Goal: Task Accomplishment & Management: Use online tool/utility

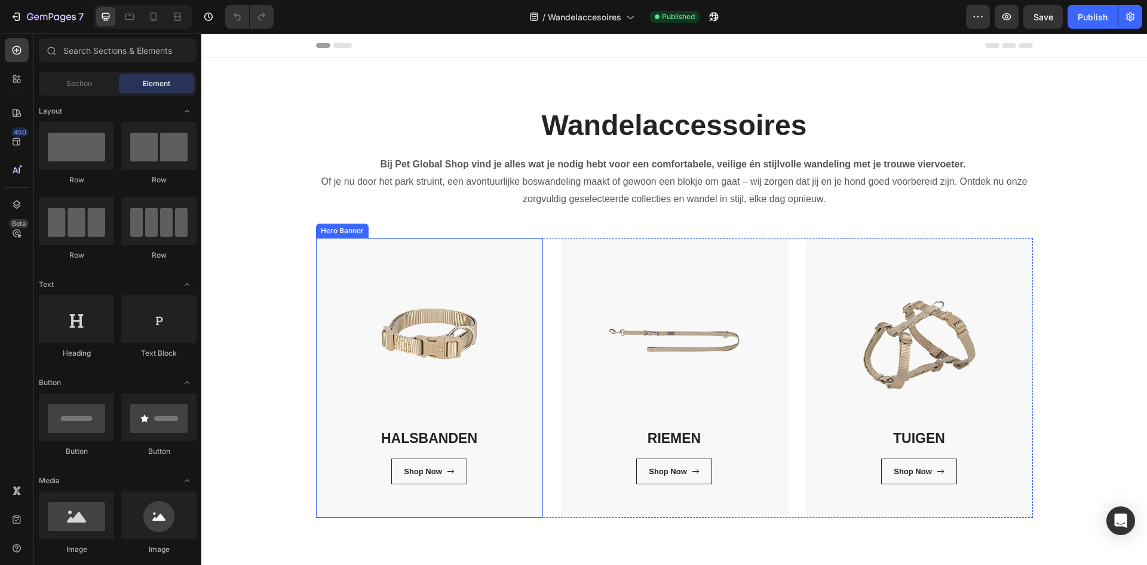
click at [361, 510] on div "HALSBANDEN Heading Shop Now Button Row Row" at bounding box center [429, 378] width 227 height 280
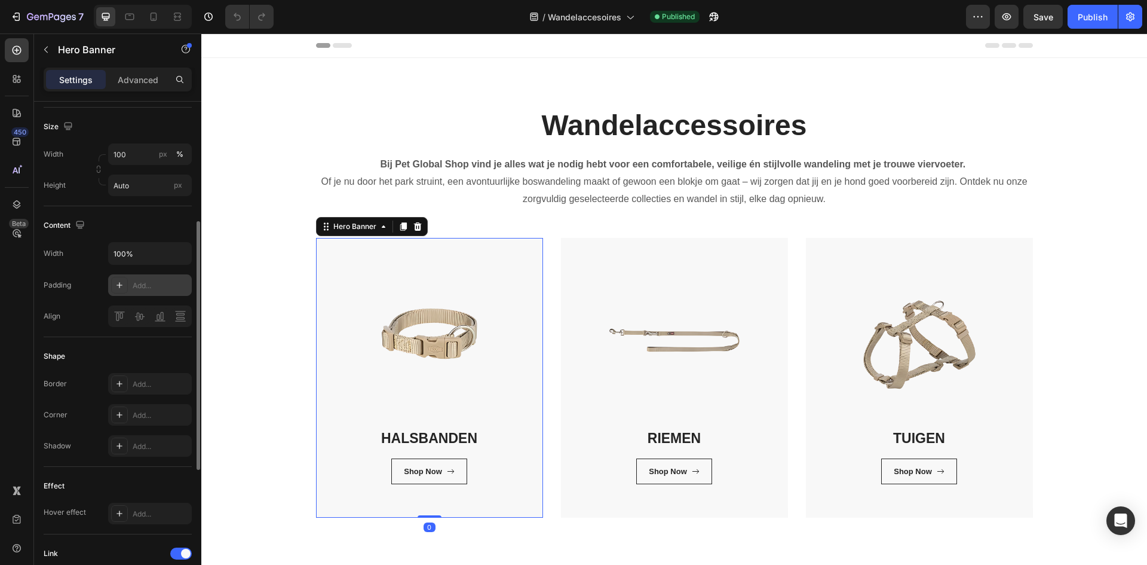
scroll to position [299, 0]
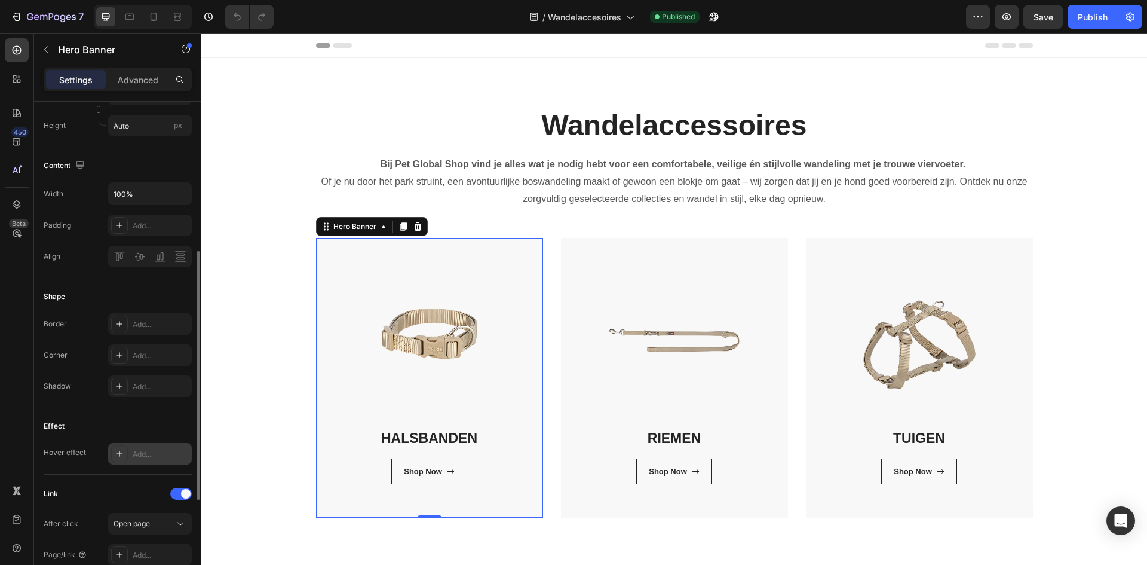
click at [139, 451] on div "Add..." at bounding box center [161, 454] width 56 height 11
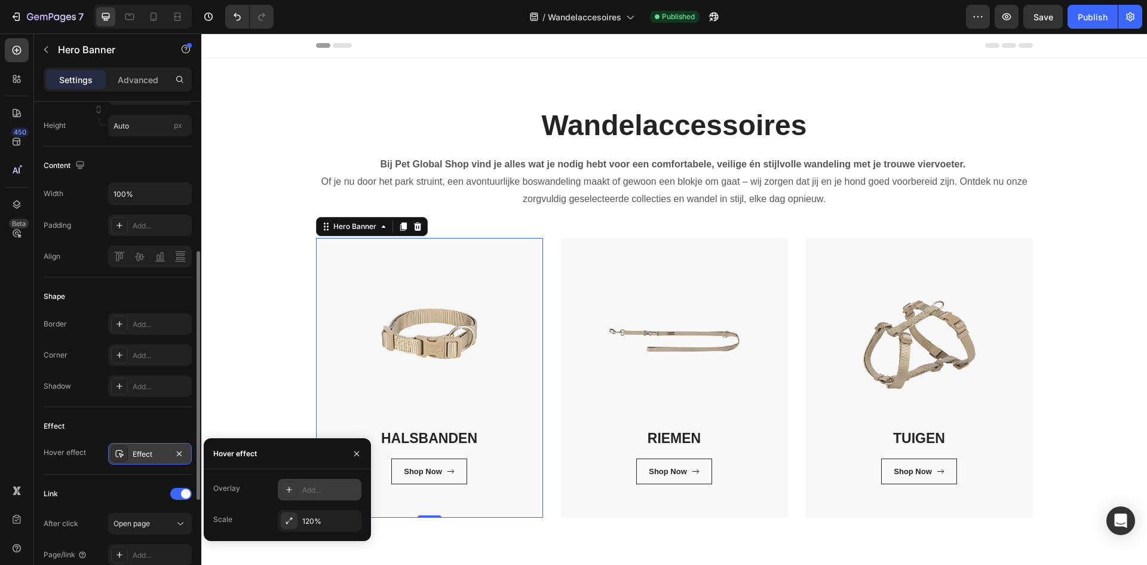
click at [327, 487] on div "Add..." at bounding box center [330, 490] width 56 height 11
click at [213, 453] on icon "button" at bounding box center [218, 454] width 10 height 10
click at [357, 455] on icon "button" at bounding box center [357, 454] width 10 height 10
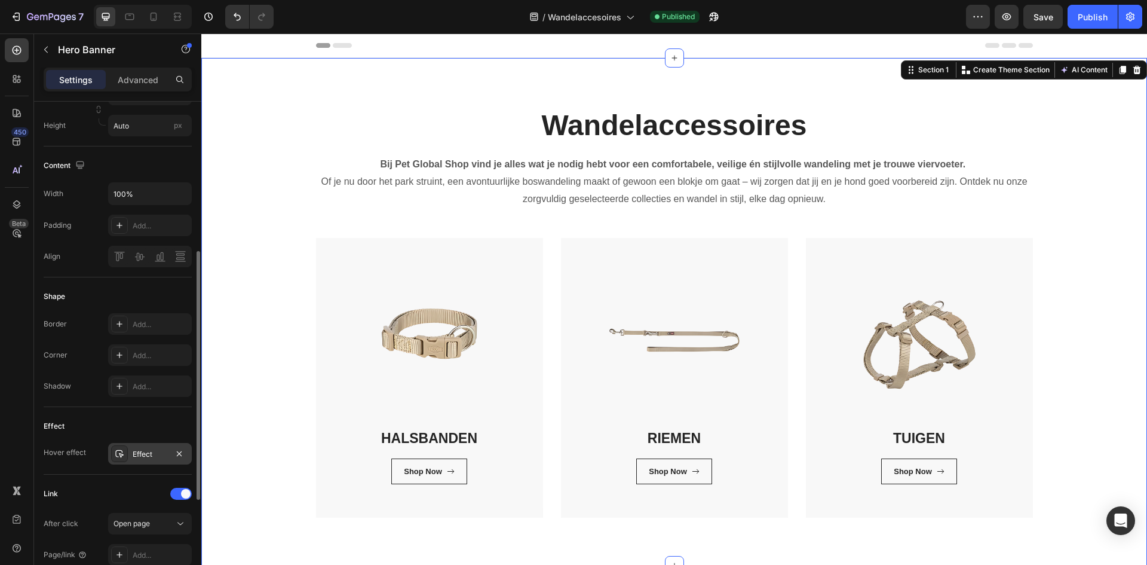
click at [264, 398] on div "Wandelaccessoires Heading Bij Pet Global Shop vind je alles wat je nodig hebt v…" at bounding box center [674, 312] width 928 height 412
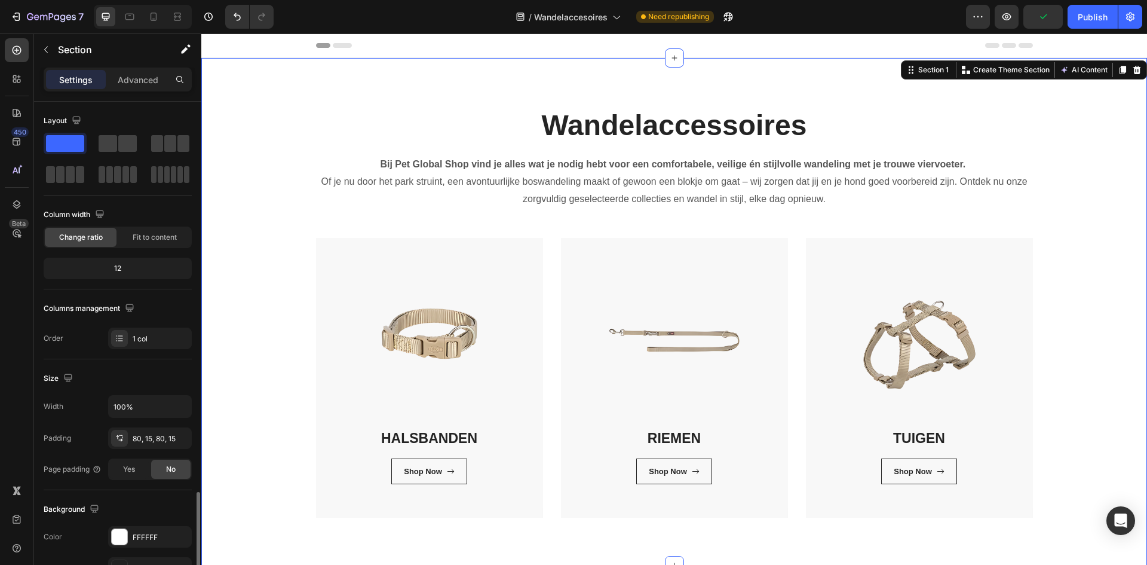
scroll to position [232, 0]
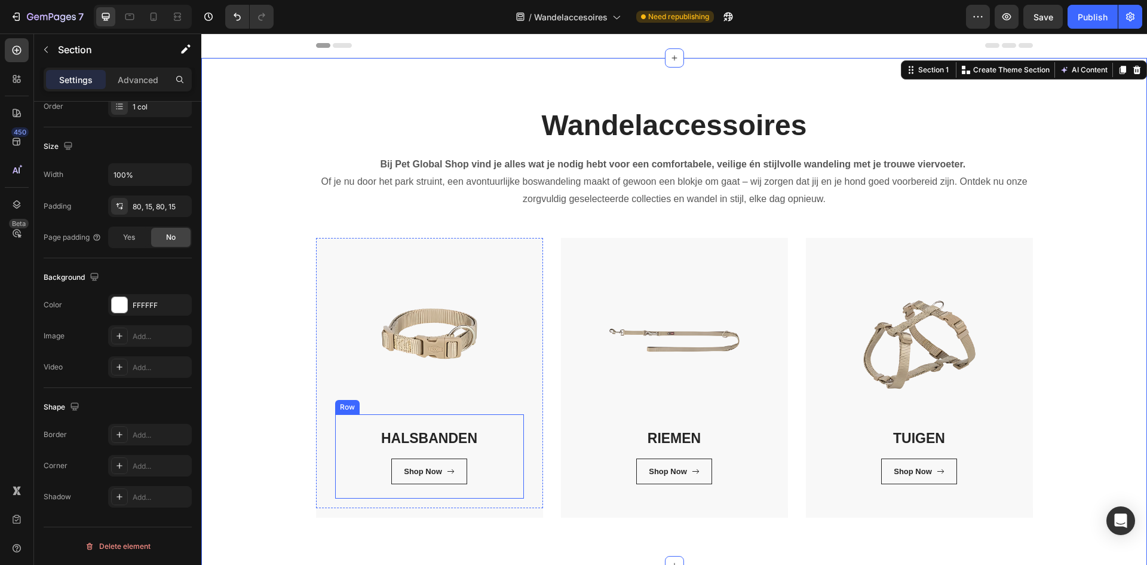
click at [348, 418] on div "HALSBANDEN Heading Shop Now Button Row" at bounding box center [429, 456] width 189 height 84
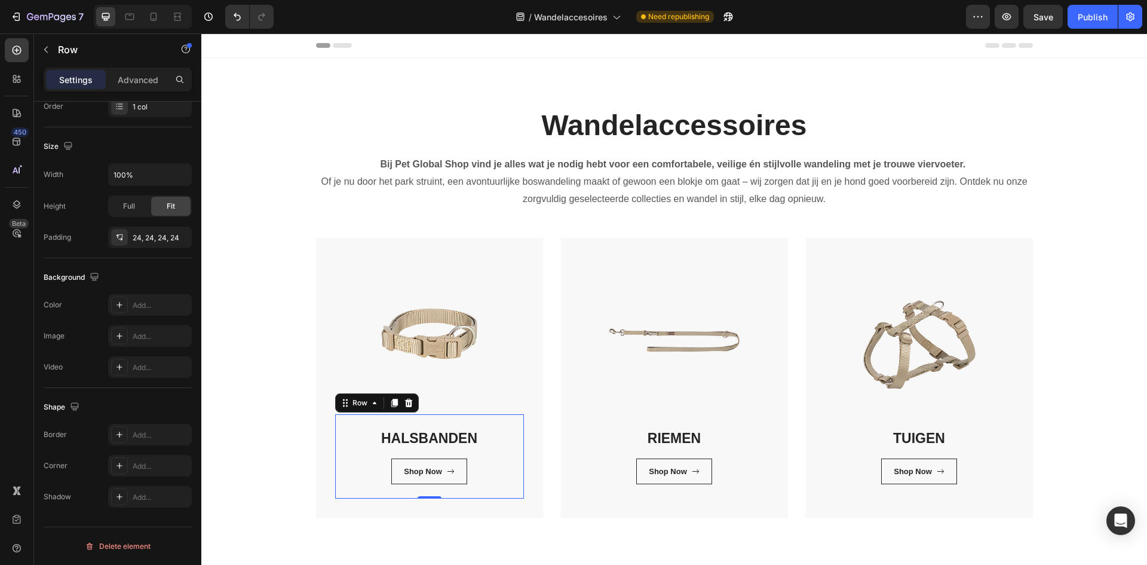
scroll to position [0, 0]
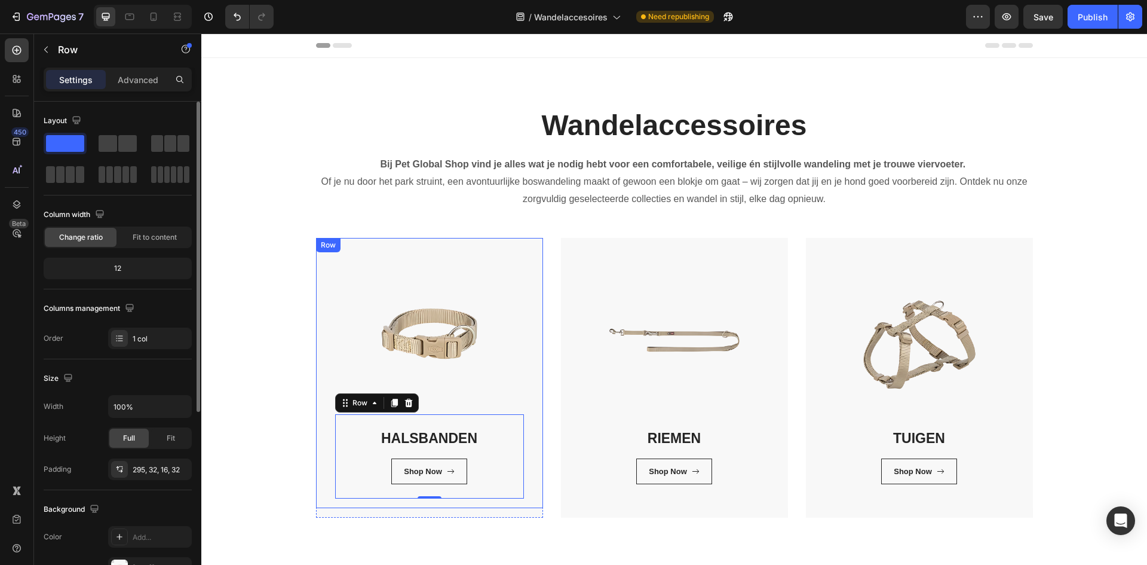
click at [336, 350] on div "HALSBANDEN Heading Shop Now Button Row 0 Row" at bounding box center [429, 373] width 227 height 270
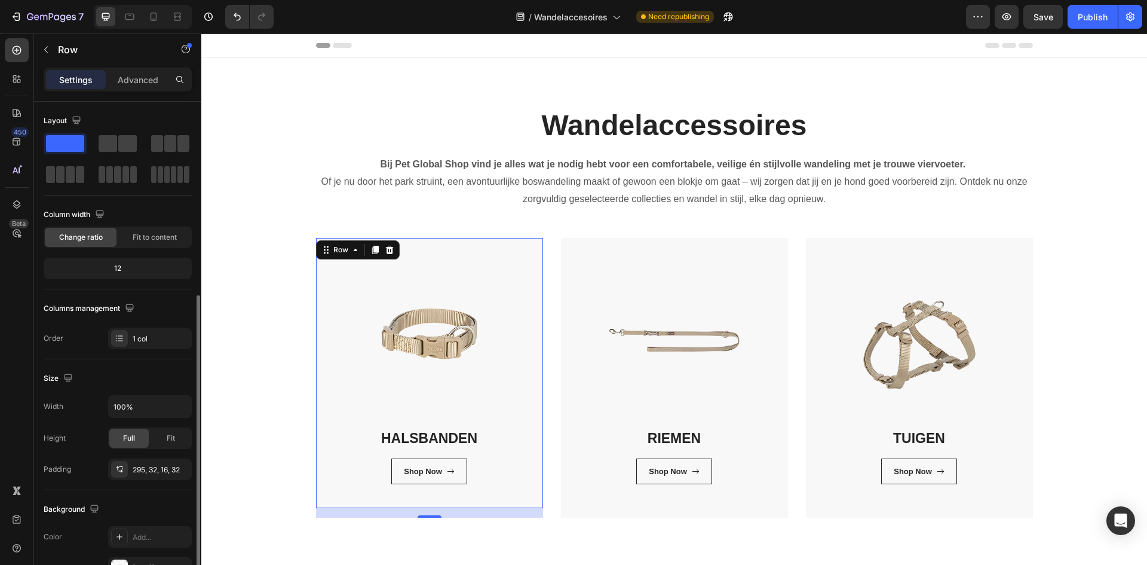
scroll to position [299, 0]
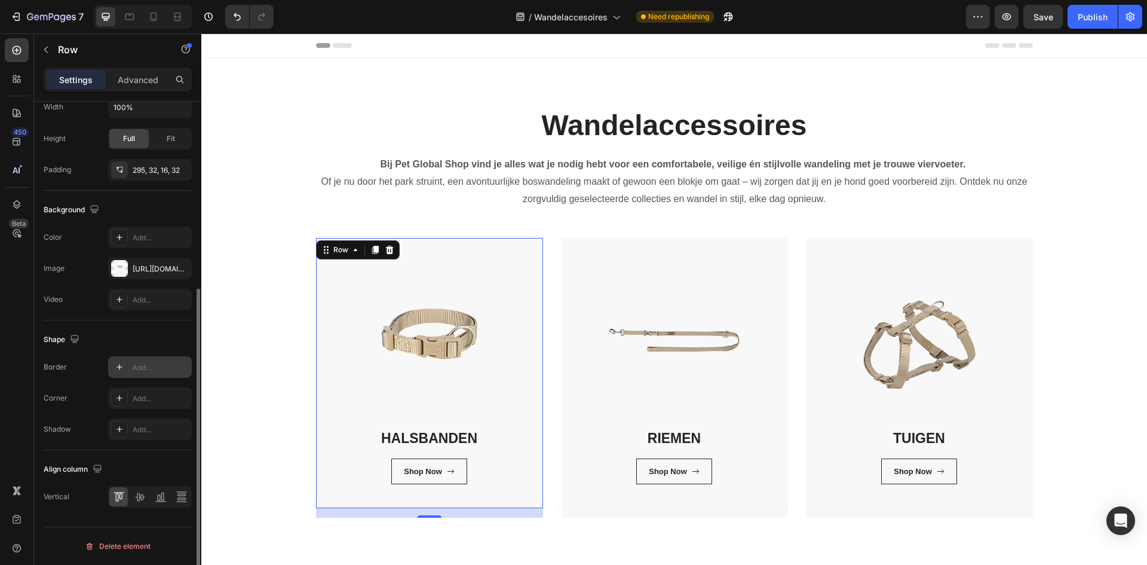
click at [154, 369] on div "Add..." at bounding box center [161, 367] width 56 height 11
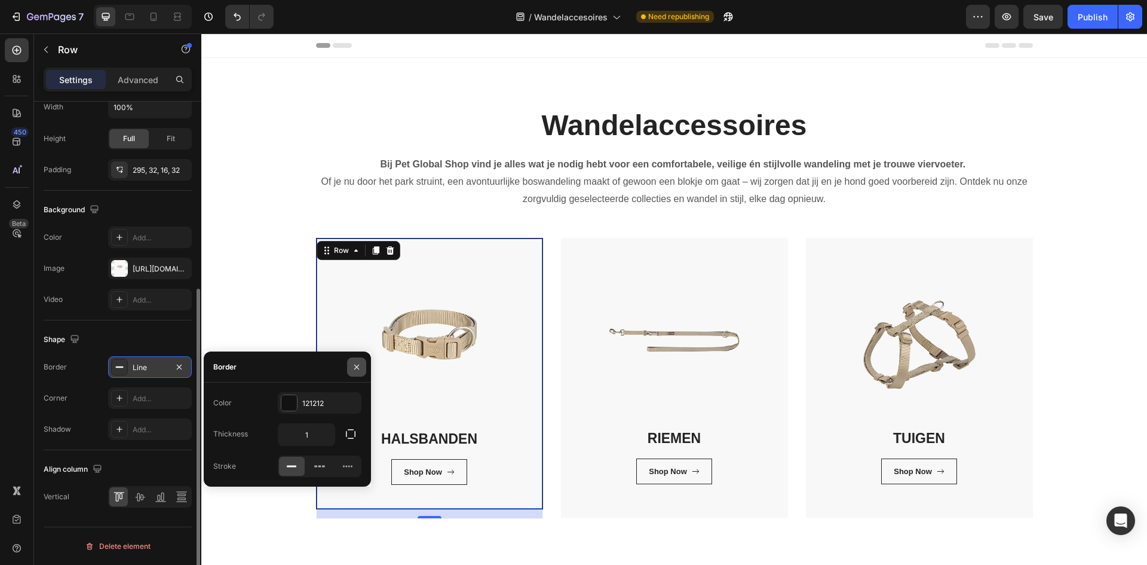
click at [353, 369] on icon "button" at bounding box center [357, 367] width 10 height 10
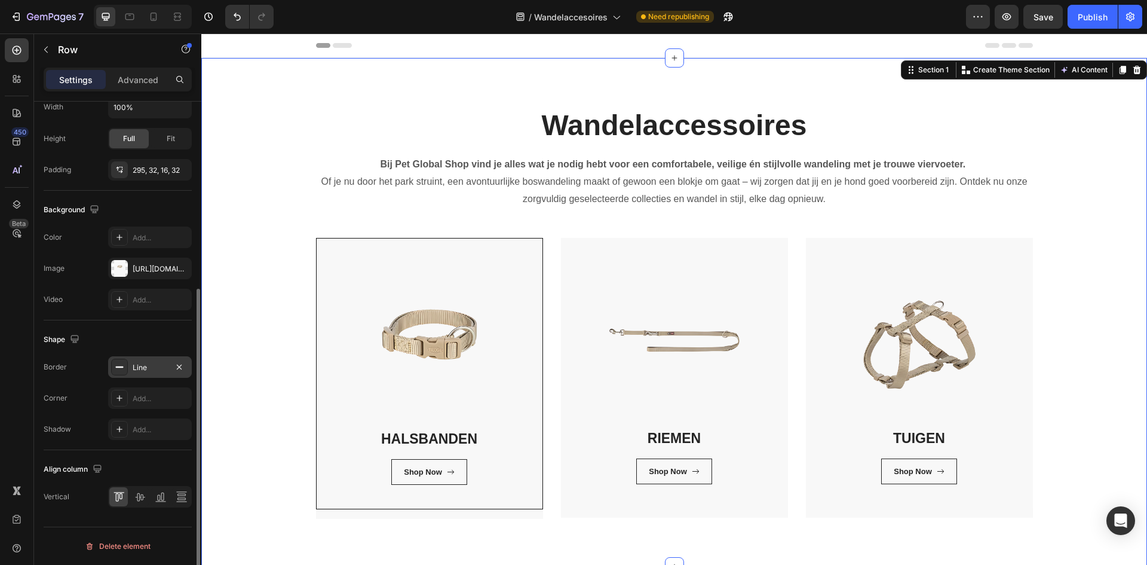
click at [228, 354] on div "Wandelaccessoires Heading Bij Pet Global Shop vind je alles wat je nodig hebt v…" at bounding box center [674, 312] width 928 height 413
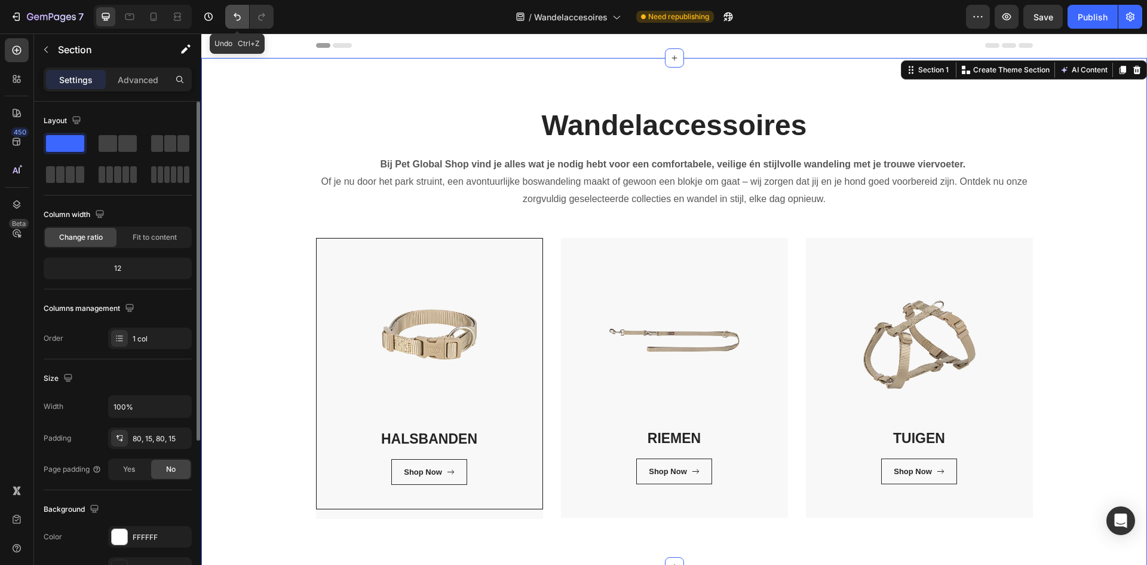
click at [234, 15] on icon "Undo/Redo" at bounding box center [237, 17] width 12 height 12
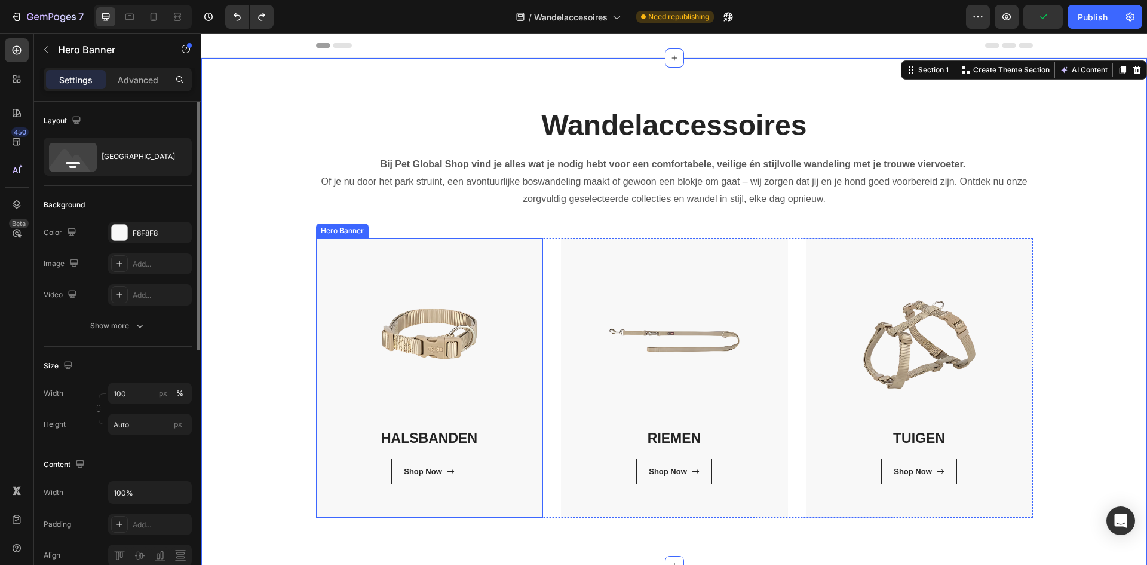
click at [503, 511] on div "HALSBANDEN Heading Shop Now Button Row Row" at bounding box center [429, 378] width 227 height 280
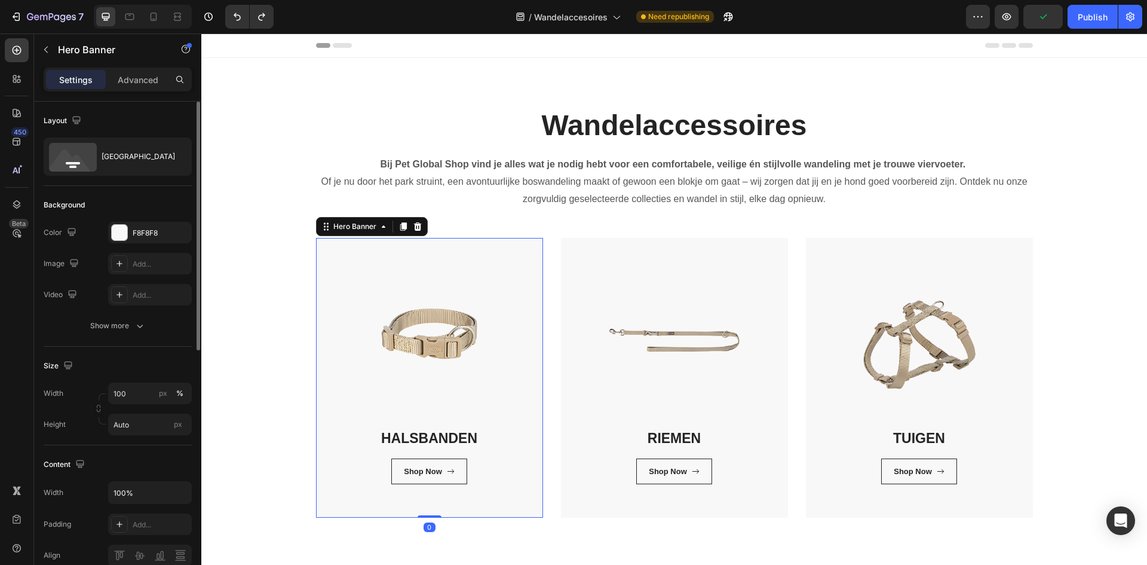
scroll to position [299, 0]
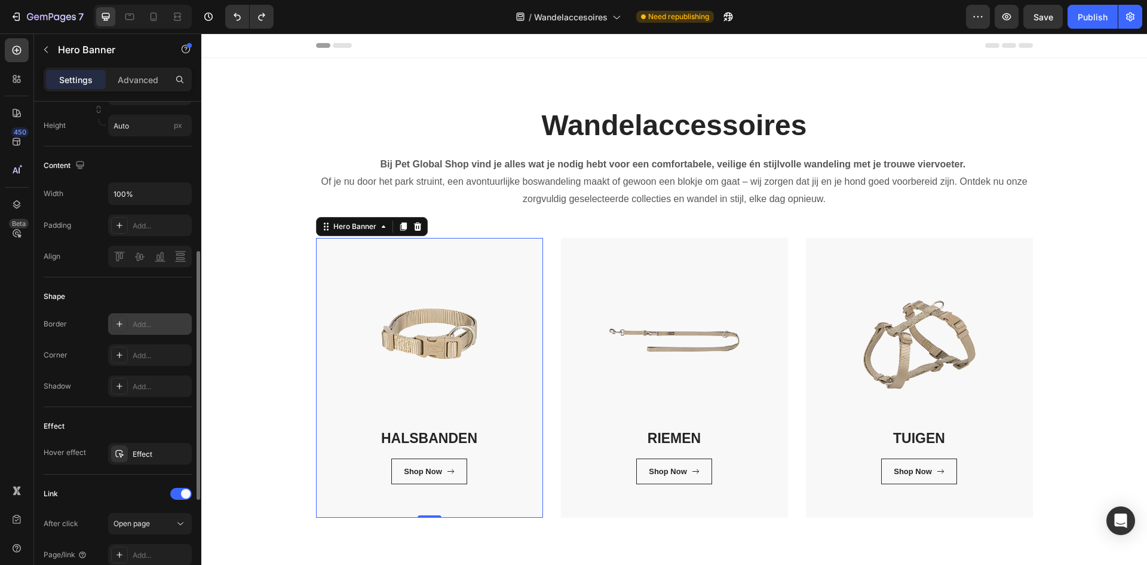
click at [172, 323] on div "Add..." at bounding box center [161, 324] width 56 height 11
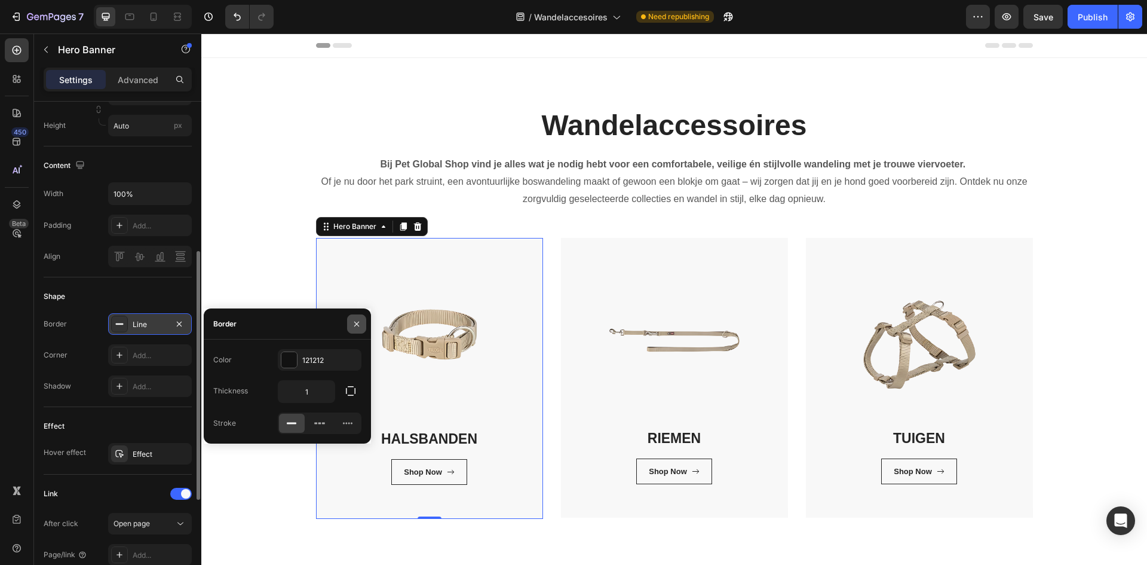
click at [362, 321] on button "button" at bounding box center [356, 323] width 19 height 19
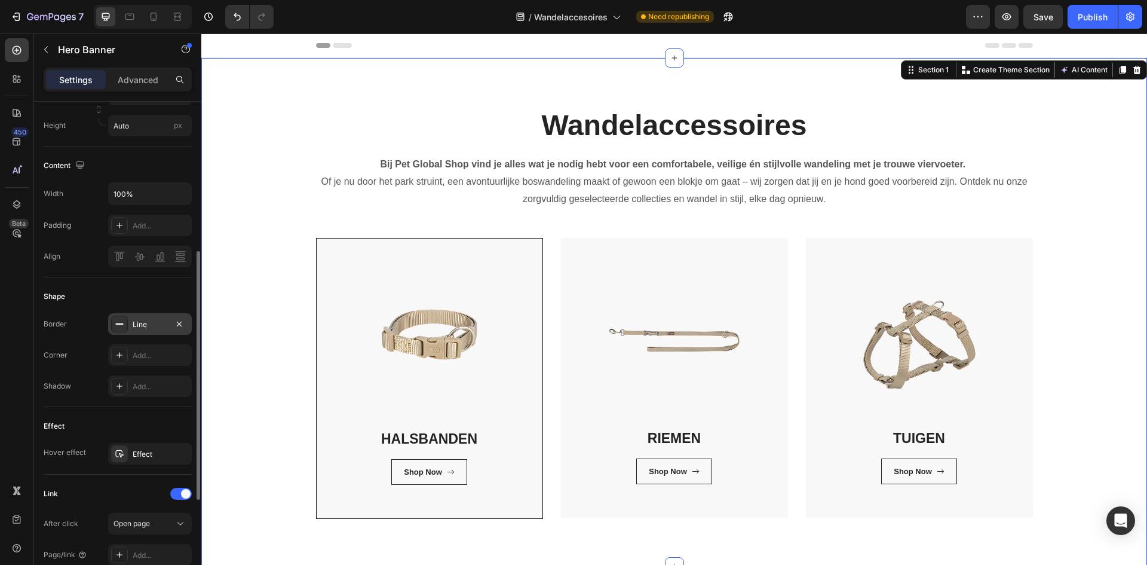
click at [243, 370] on div "Wandelaccessoires Heading Bij Pet Global Shop vind je alles wat je nodig hebt v…" at bounding box center [674, 312] width 928 height 413
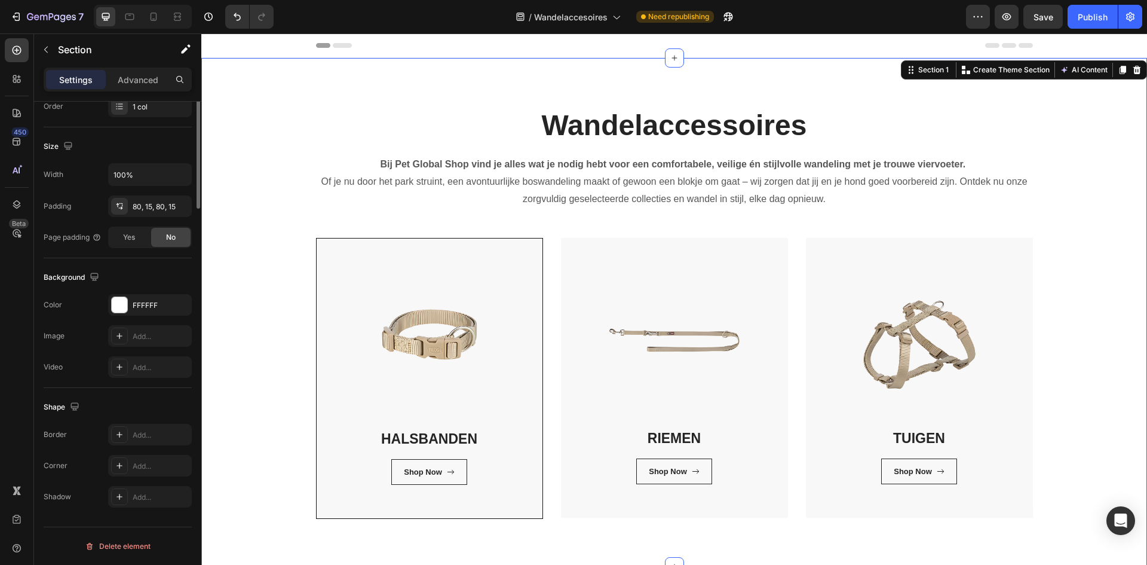
scroll to position [0, 0]
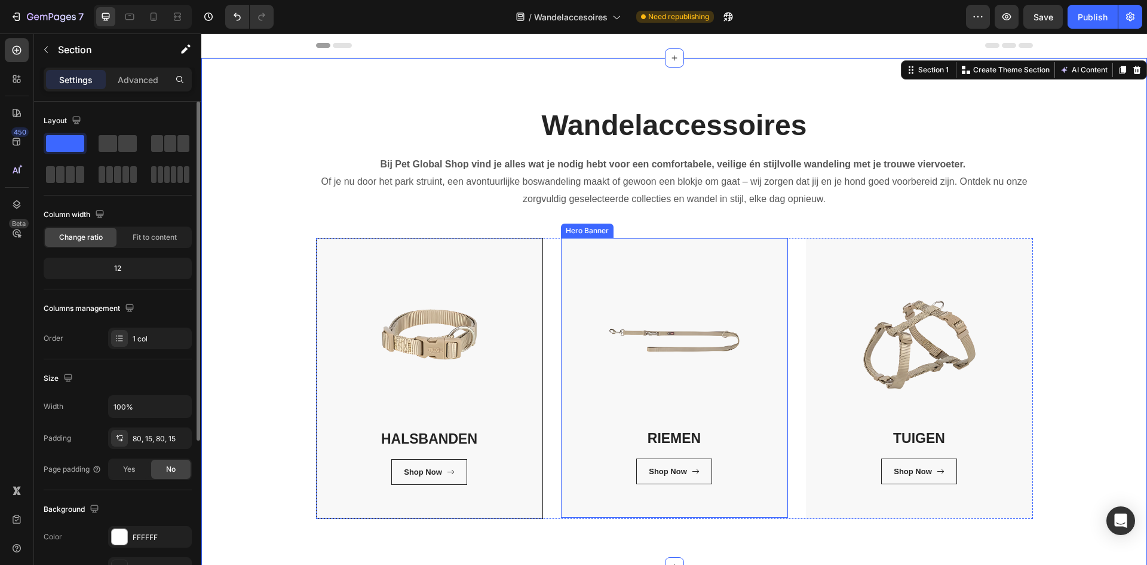
click at [770, 510] on div "RIEMEN Heading Shop Now Button Row Row" at bounding box center [674, 378] width 227 height 280
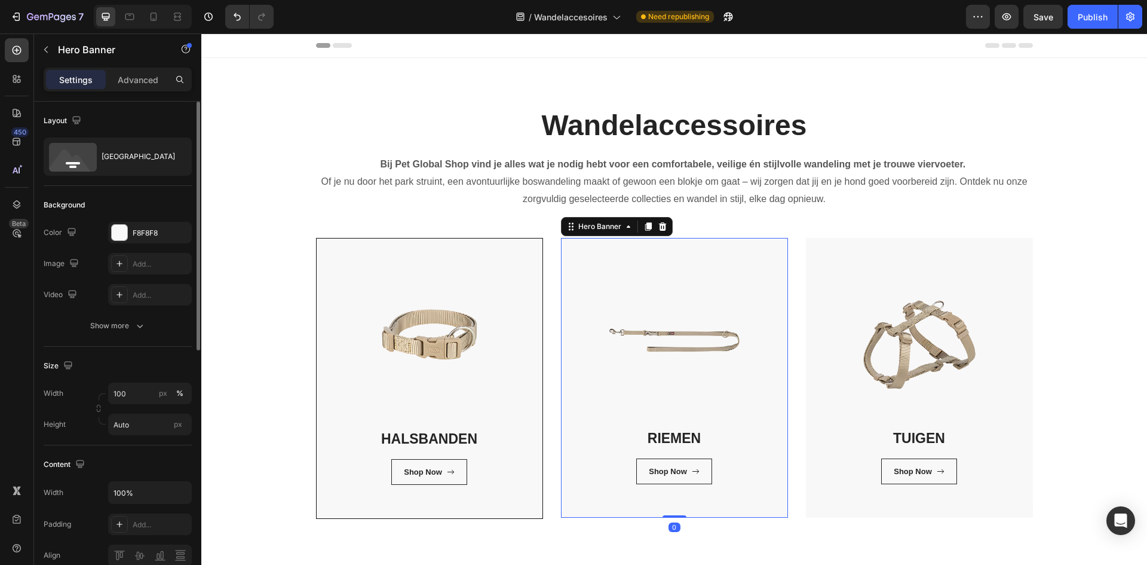
scroll to position [239, 0]
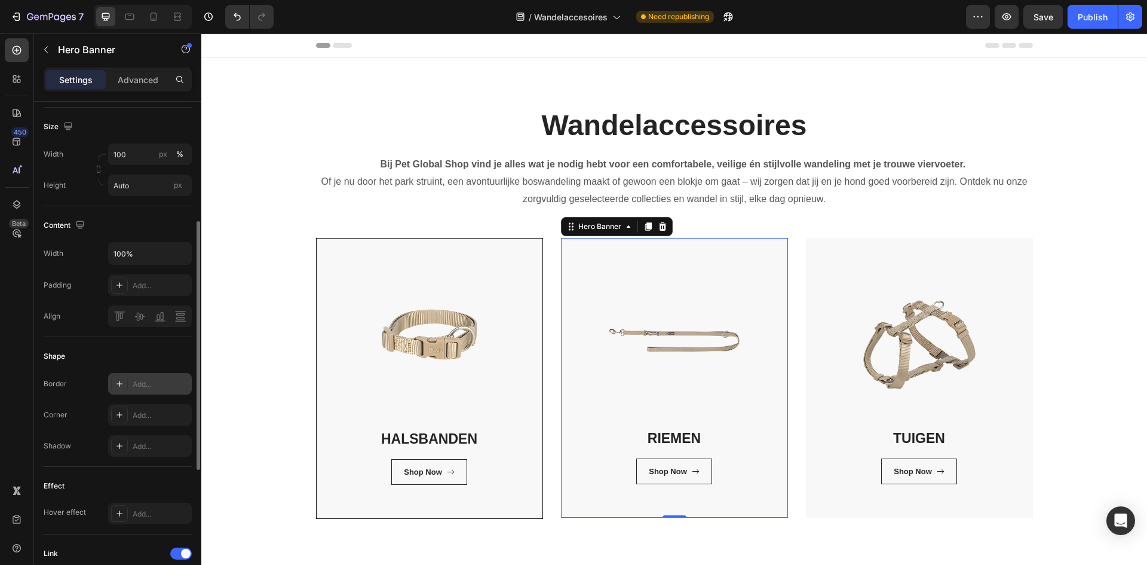
click at [155, 388] on div "Add..." at bounding box center [161, 384] width 56 height 11
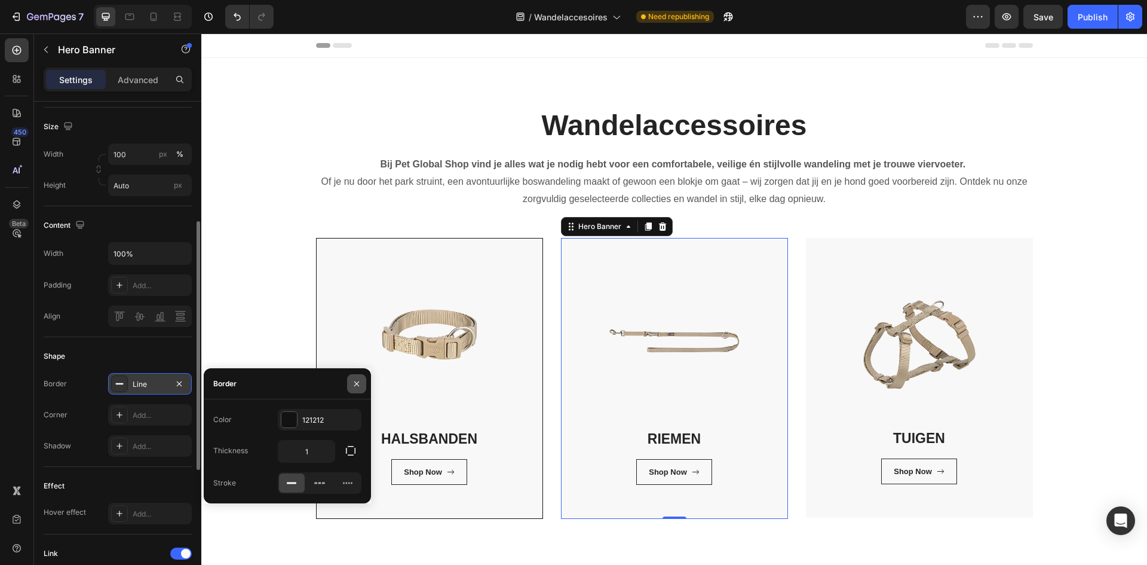
click at [357, 383] on icon "button" at bounding box center [356, 383] width 5 height 5
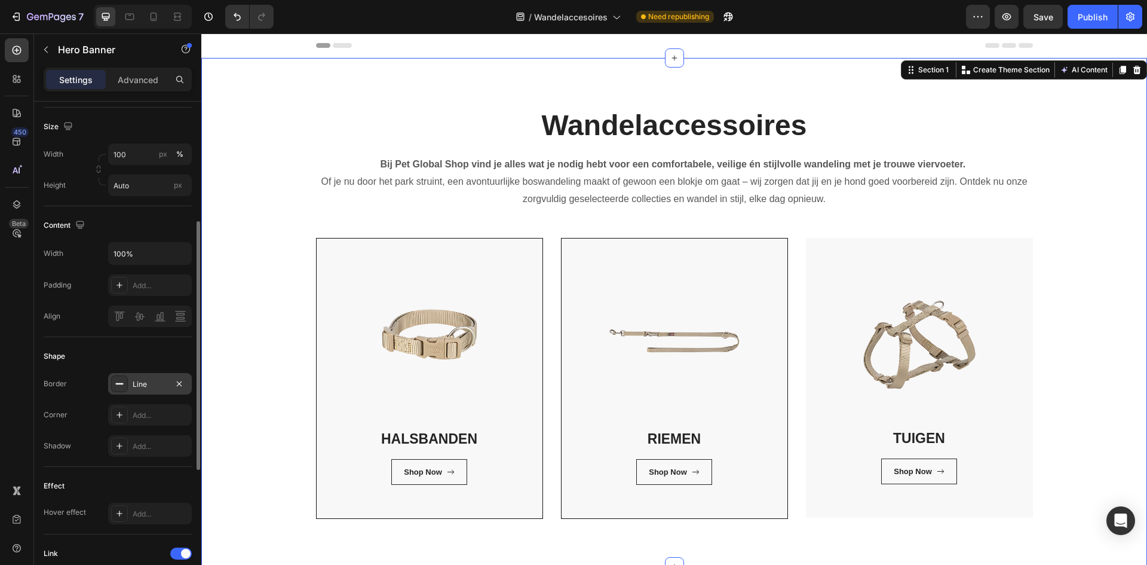
click at [253, 390] on div "Wandelaccessoires Heading Bij Pet Global Shop vind je alles wat je nodig hebt v…" at bounding box center [674, 312] width 928 height 413
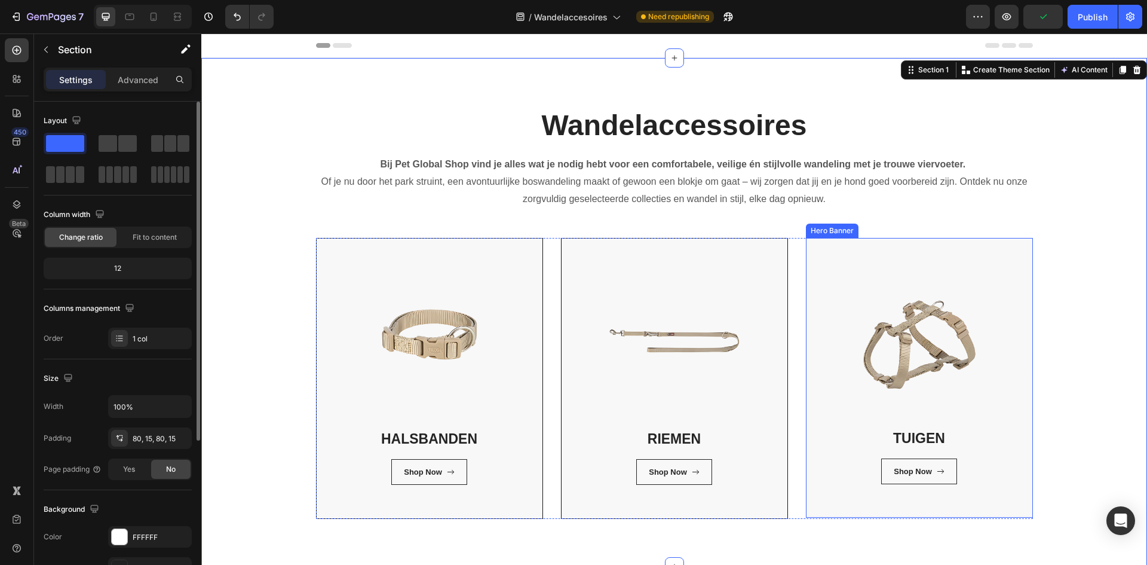
click at [1018, 515] on div "TUIGEN Heading Shop Now Button Row Row" at bounding box center [919, 378] width 227 height 280
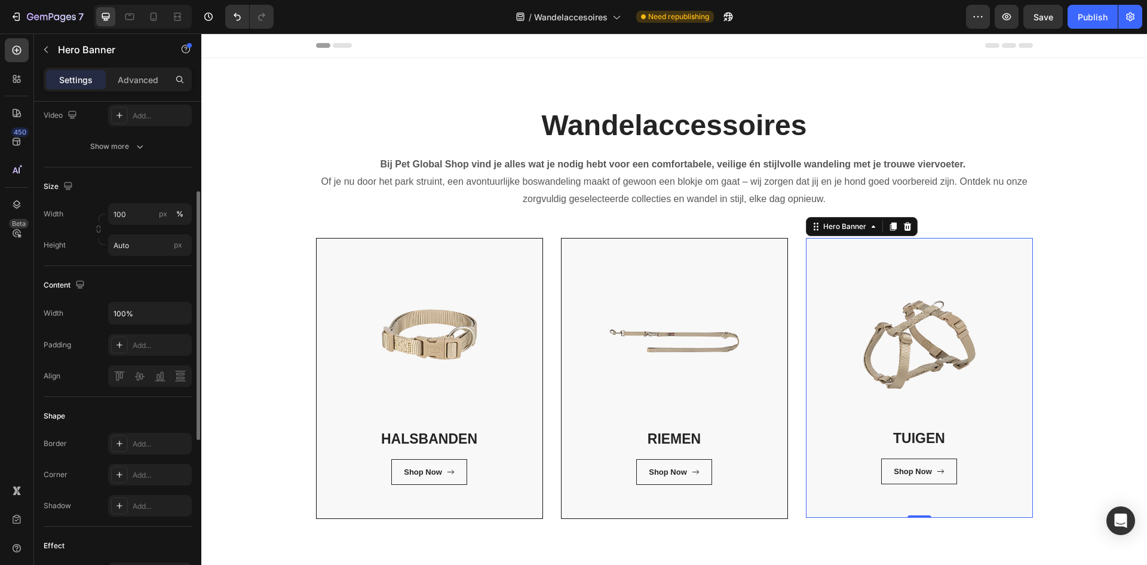
scroll to position [299, 0]
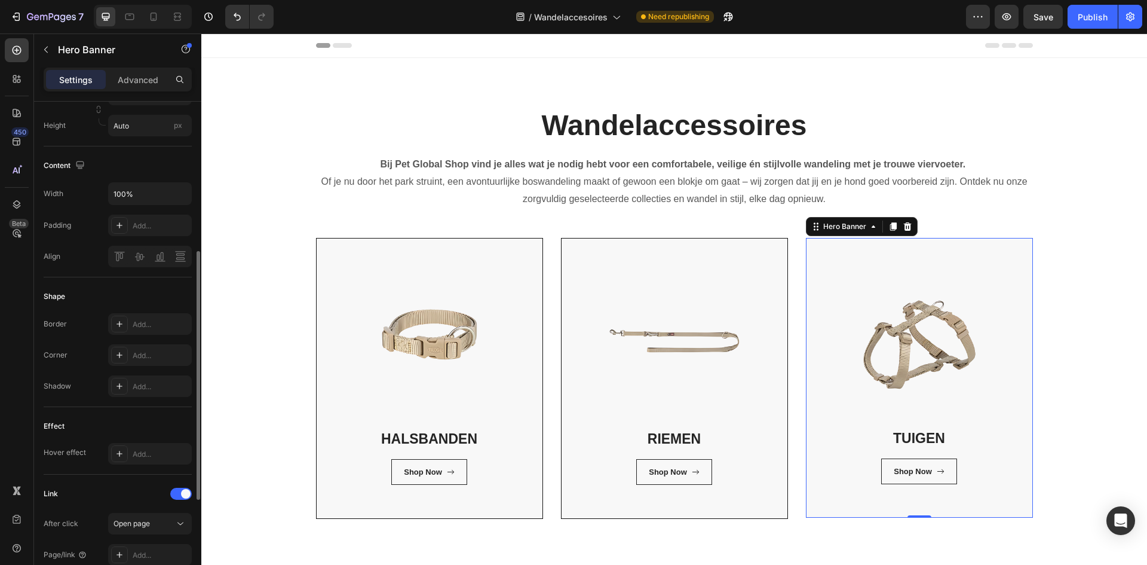
click at [149, 309] on div "Shape Border Add... Corner Add... Shadow Add..." at bounding box center [118, 342] width 148 height 130
click at [149, 320] on div "Add..." at bounding box center [161, 324] width 56 height 11
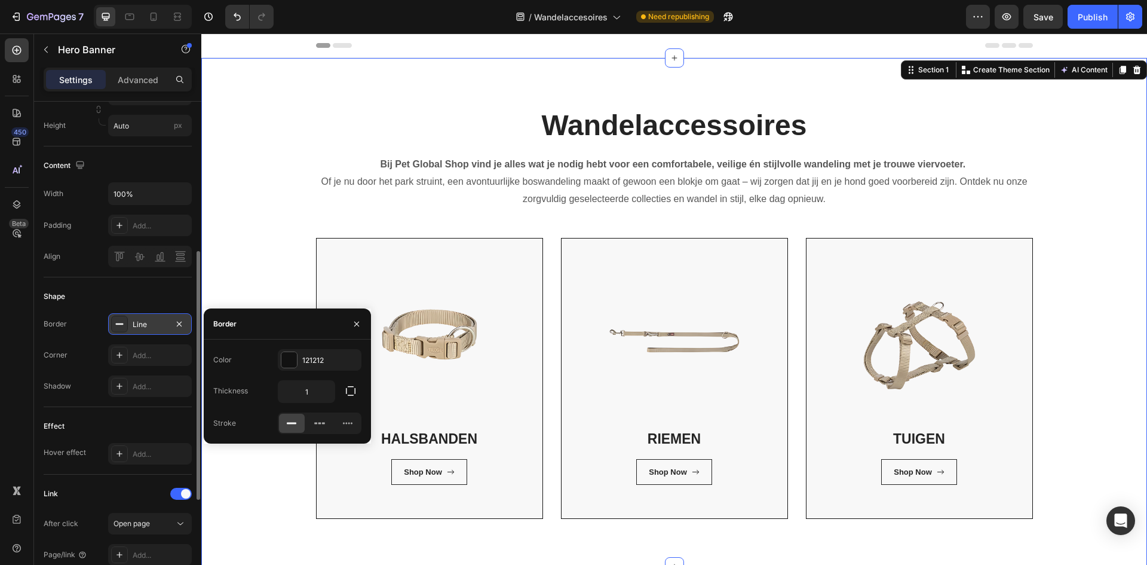
click at [1081, 431] on div "Wandelaccessoires Heading Bij Pet Global Shop vind je alles wat je nodig hebt v…" at bounding box center [674, 312] width 928 height 413
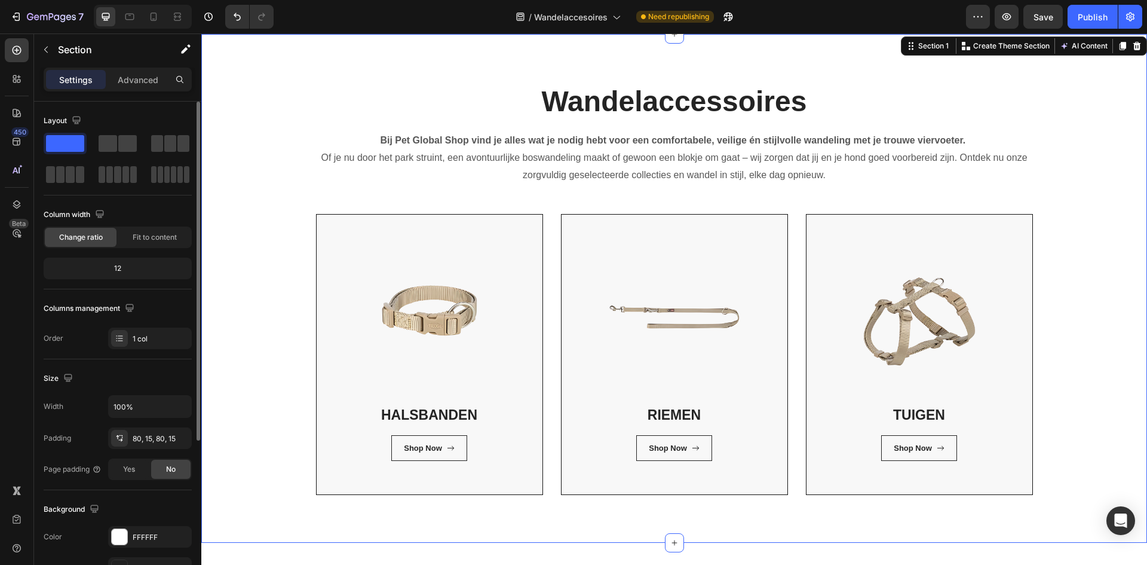
scroll to position [0, 0]
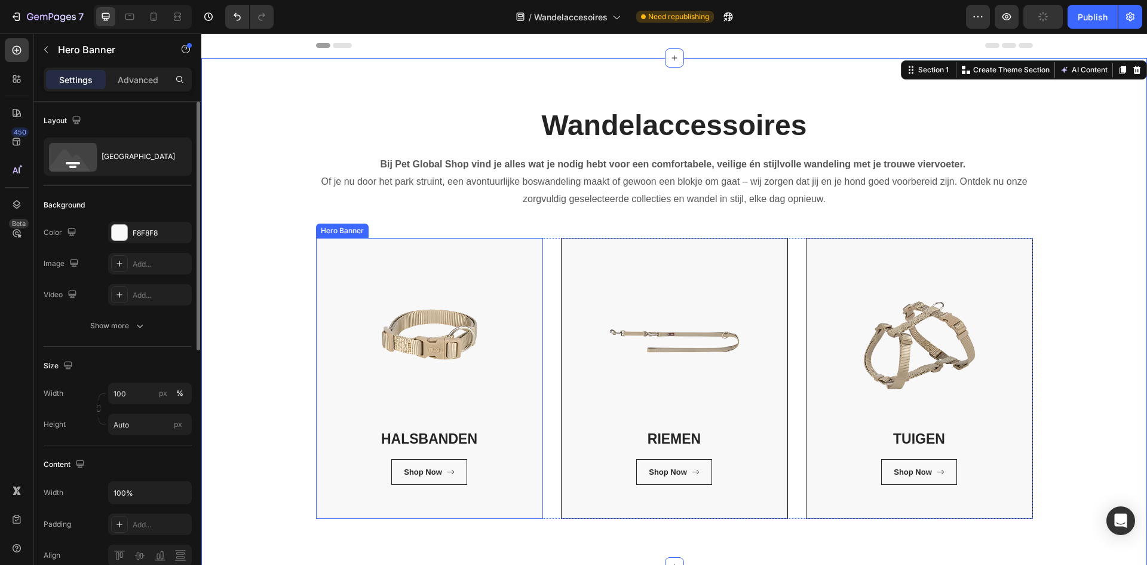
click at [326, 509] on div "HALSBANDEN Heading Shop Now Button Row Row" at bounding box center [430, 378] width 226 height 280
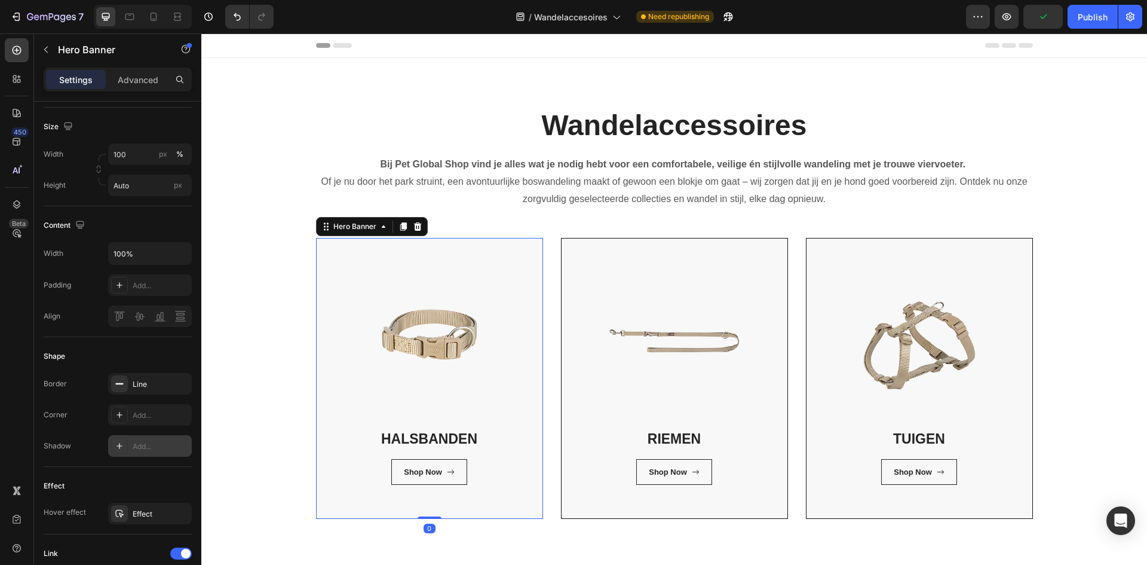
scroll to position [497, 0]
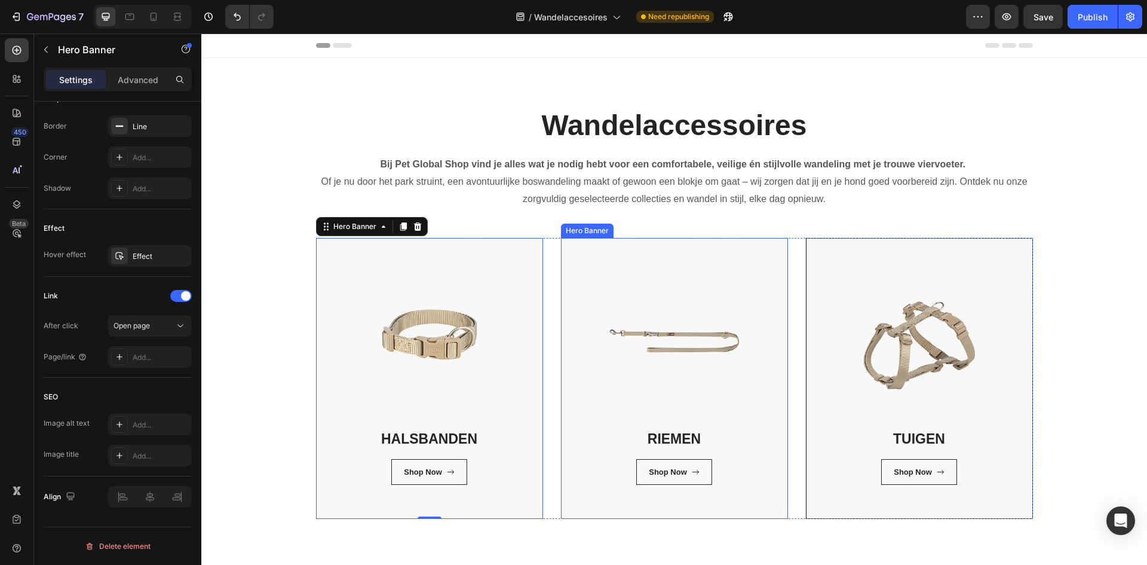
click at [578, 512] on div "RIEMEN Heading Shop Now Button Row Row" at bounding box center [675, 378] width 226 height 280
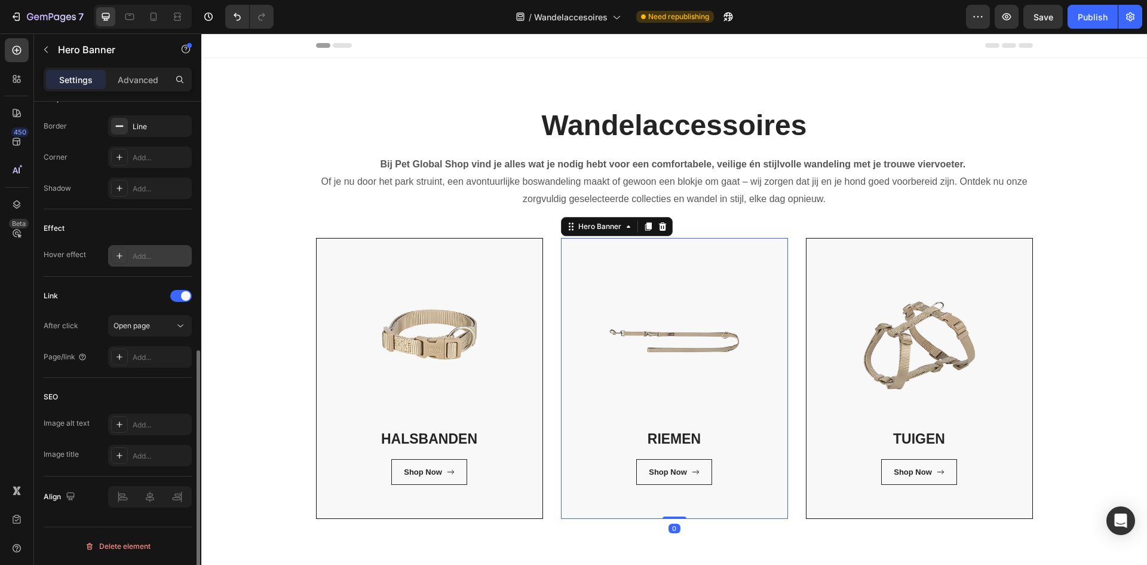
click at [136, 262] on div "Add..." at bounding box center [150, 256] width 84 height 22
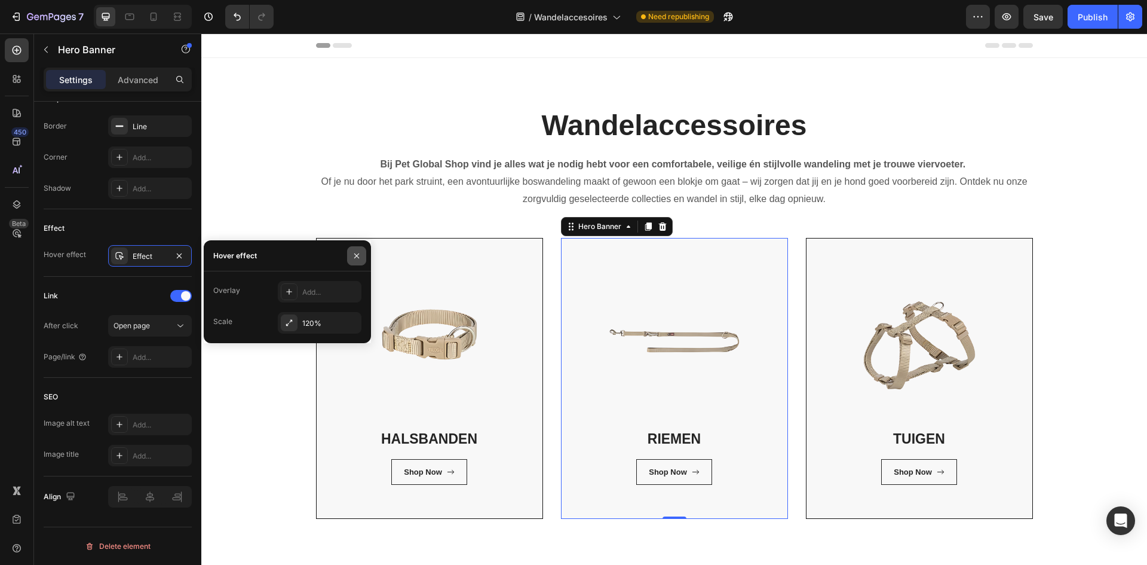
click at [355, 255] on icon "button" at bounding box center [357, 256] width 10 height 10
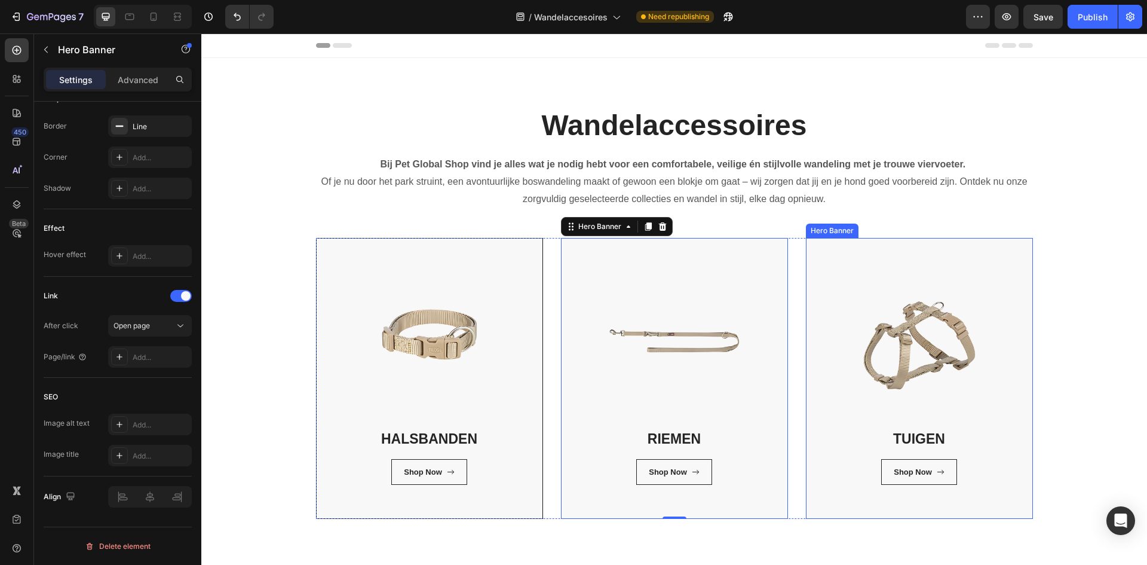
click at [828, 513] on div "TUIGEN Heading Shop Now Button Row Row" at bounding box center [920, 378] width 226 height 280
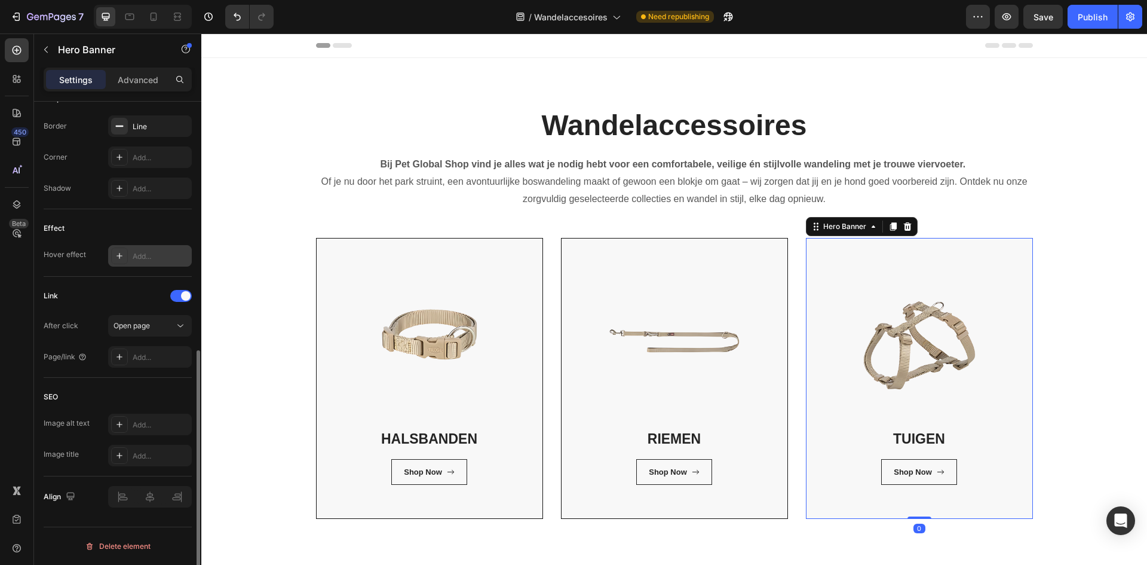
click at [153, 256] on div "Add..." at bounding box center [161, 256] width 56 height 11
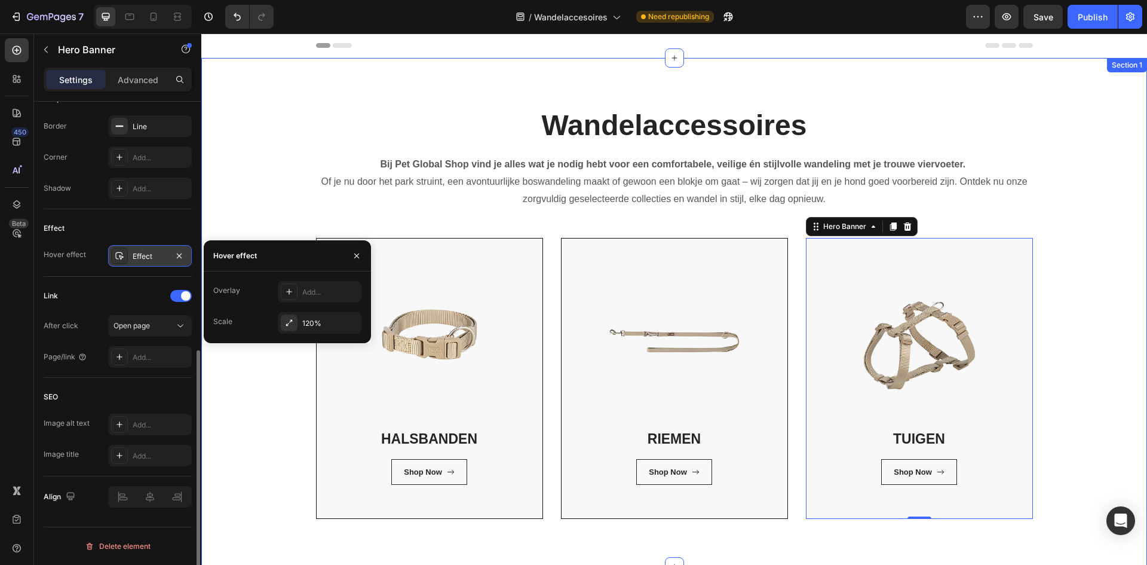
click at [1124, 405] on div "Wandelaccessoires Heading Bij Pet Global Shop vind je alles wat je nodig hebt v…" at bounding box center [674, 312] width 928 height 413
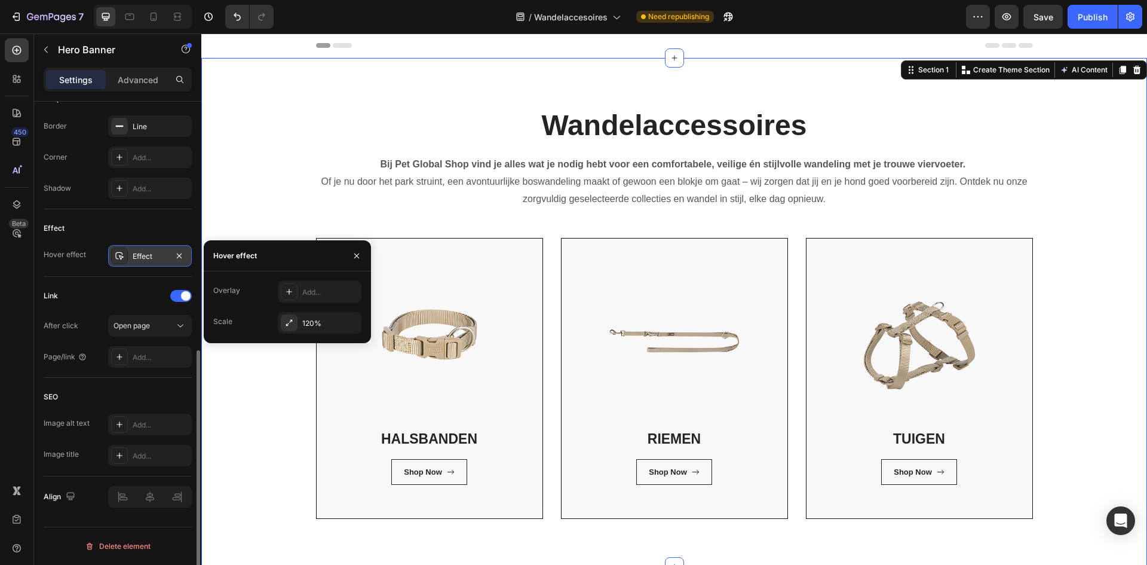
scroll to position [0, 0]
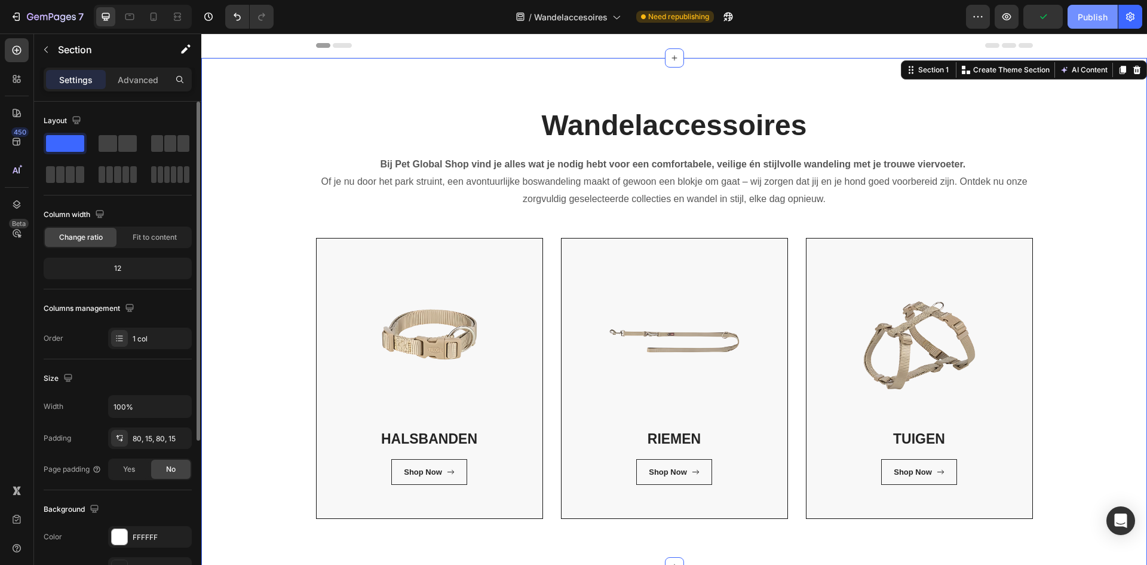
click at [1099, 22] on div "Publish" at bounding box center [1093, 17] width 30 height 13
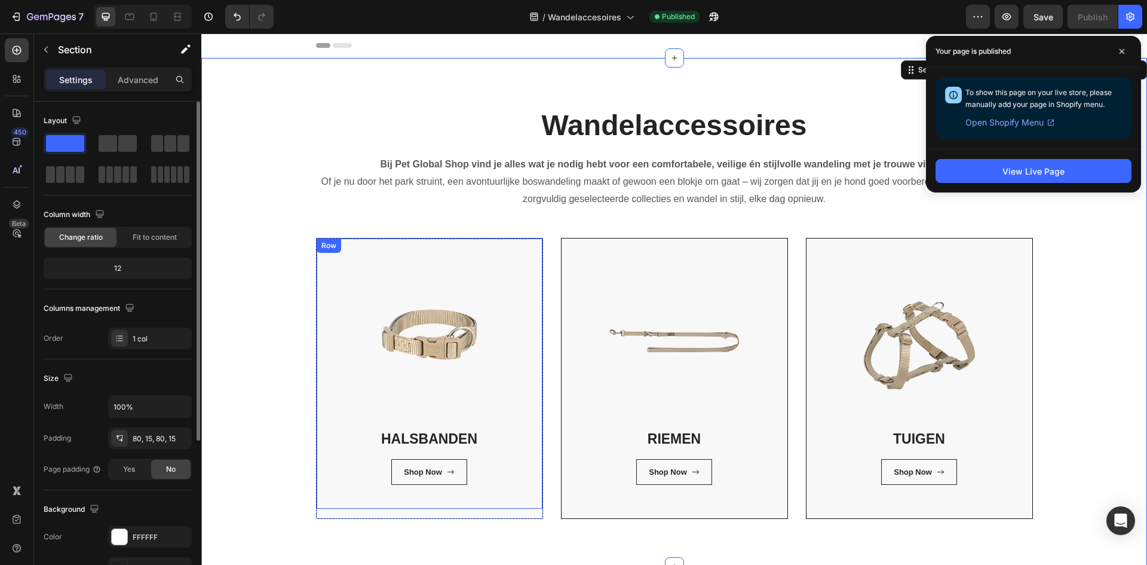
click at [335, 387] on div "HALSBANDEN Heading Shop Now Button Row Row" at bounding box center [430, 373] width 226 height 270
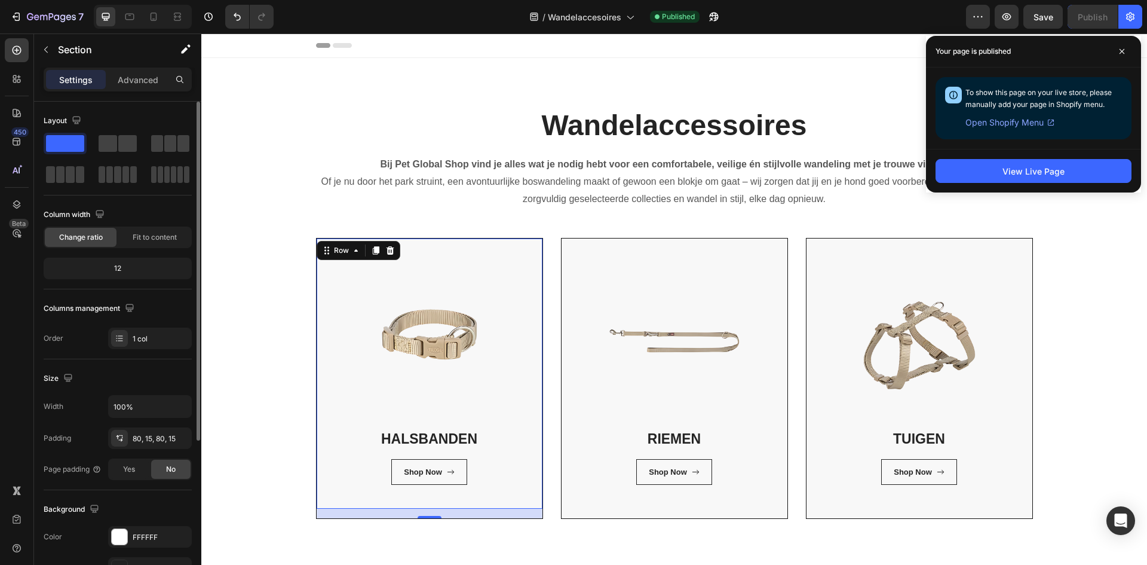
click at [335, 387] on div "HALSBANDEN Heading Shop Now Button Row Row 16" at bounding box center [430, 373] width 226 height 270
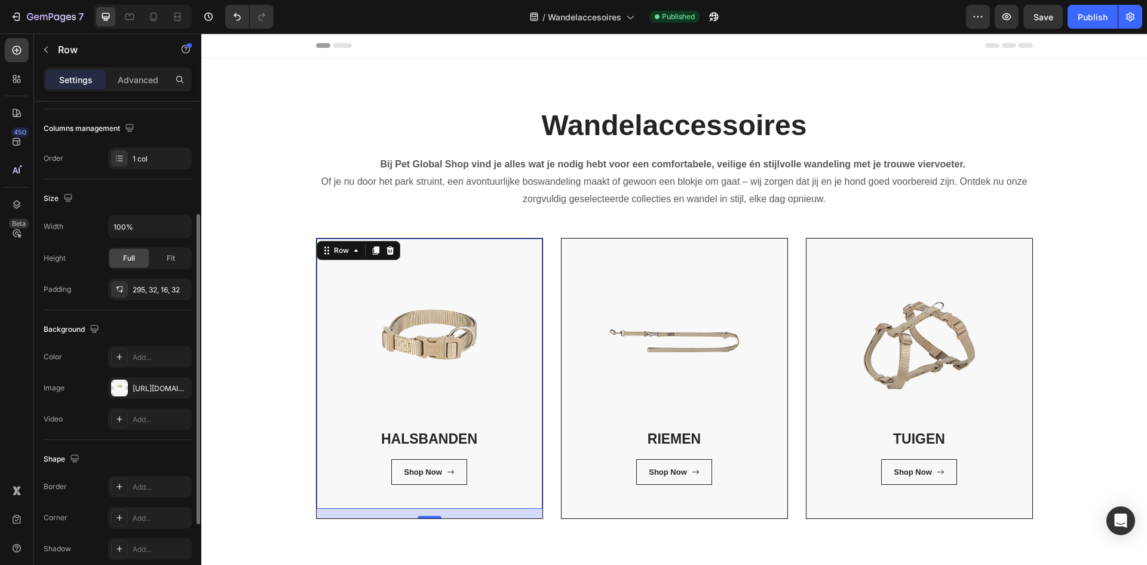
scroll to position [60, 0]
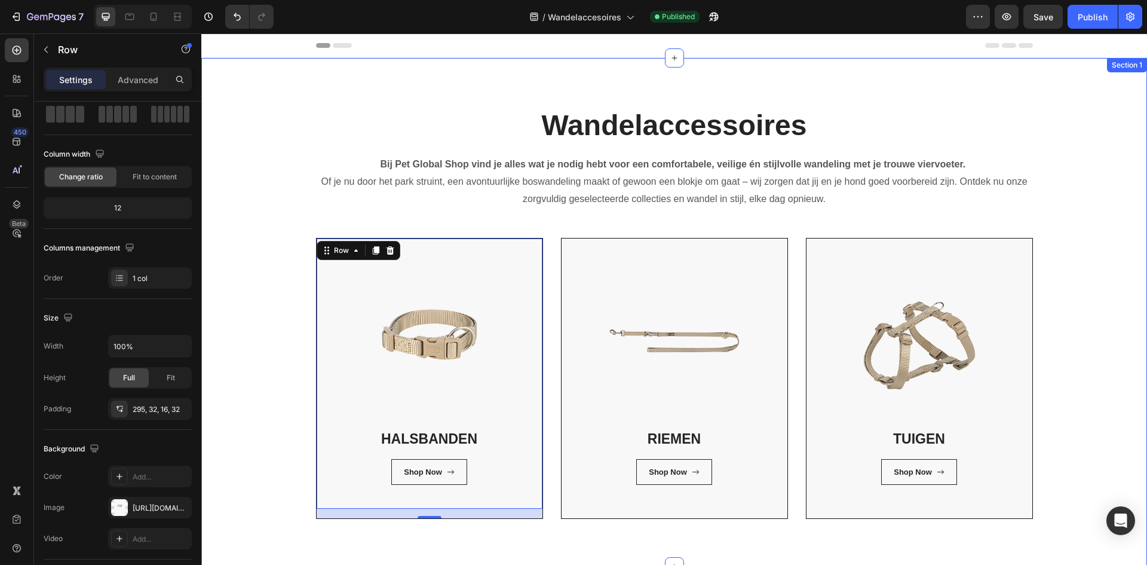
click at [290, 427] on div "Wandelaccessoires Heading Bij Pet Global Shop vind je alles wat je nodig hebt v…" at bounding box center [674, 312] width 928 height 413
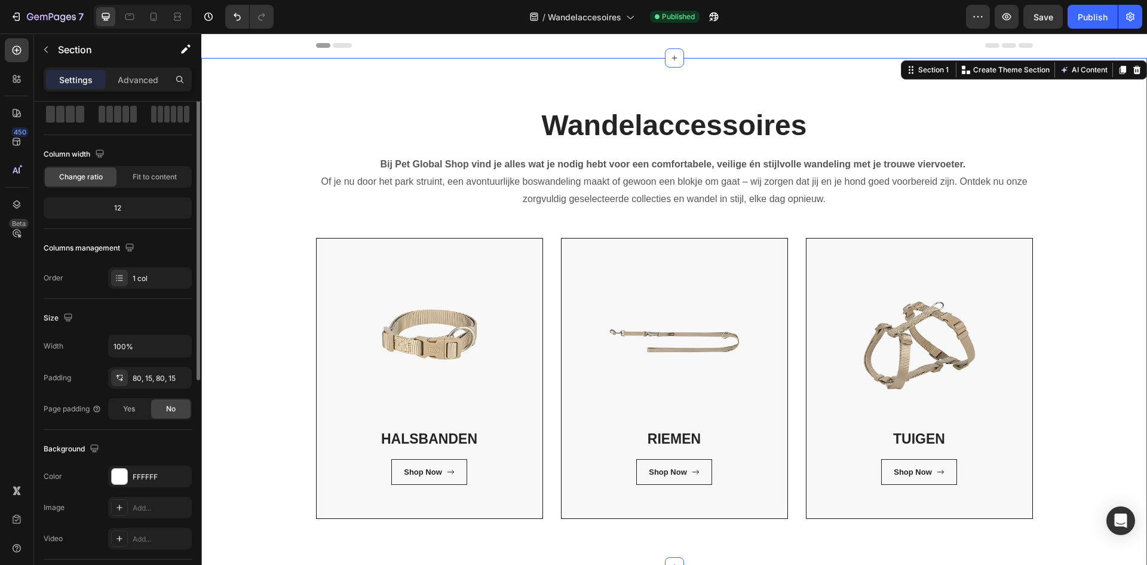
scroll to position [0, 0]
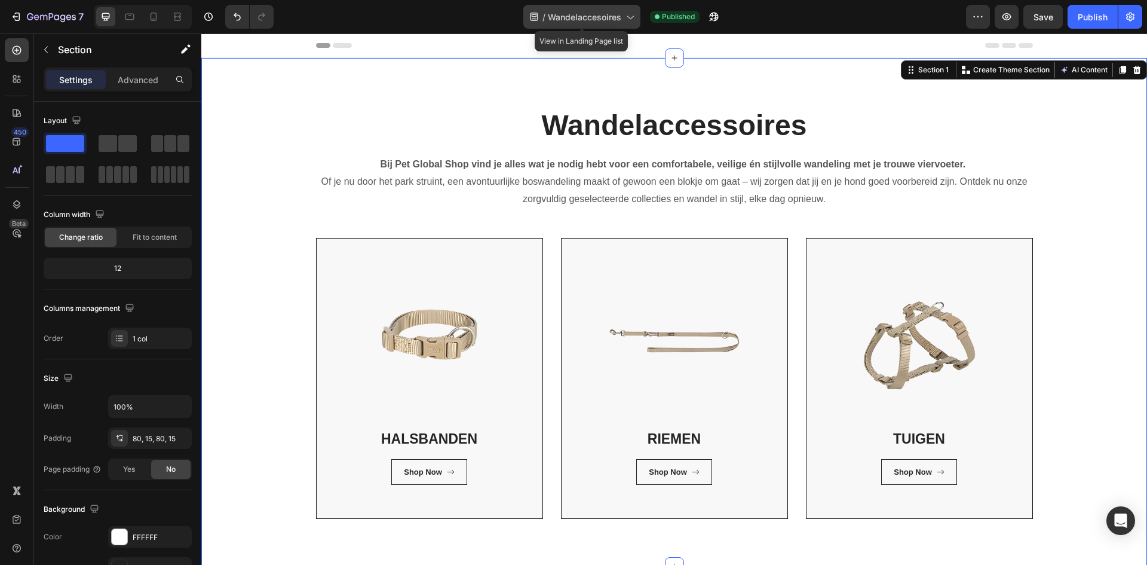
click at [597, 24] on div "/ Wandelaccesoires" at bounding box center [581, 17] width 117 height 24
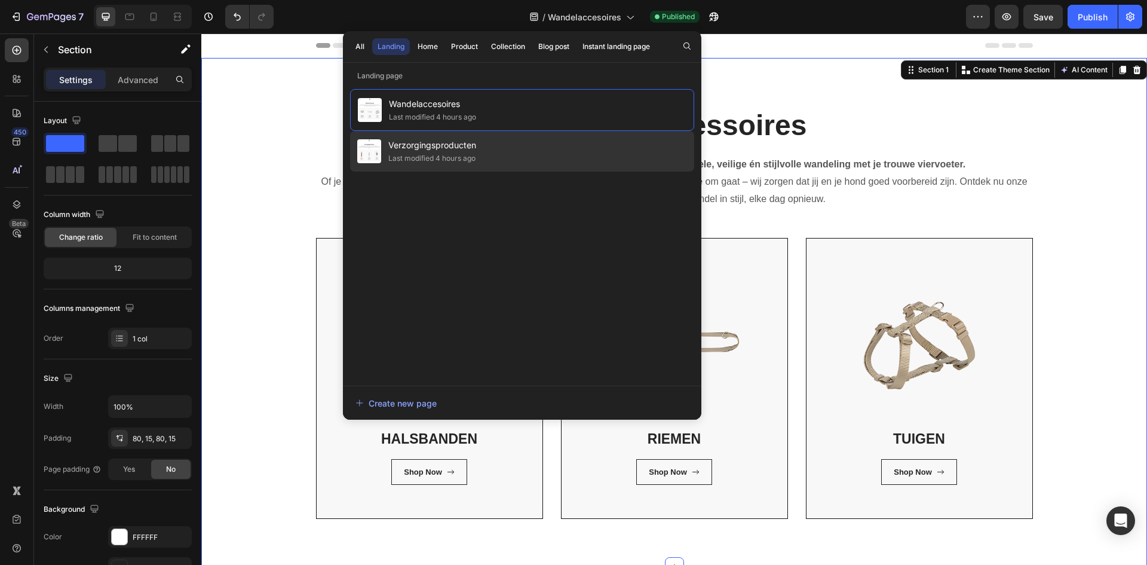
click at [593, 150] on div "Verzorgingsproducten Last modified 4 hours ago" at bounding box center [522, 151] width 344 height 41
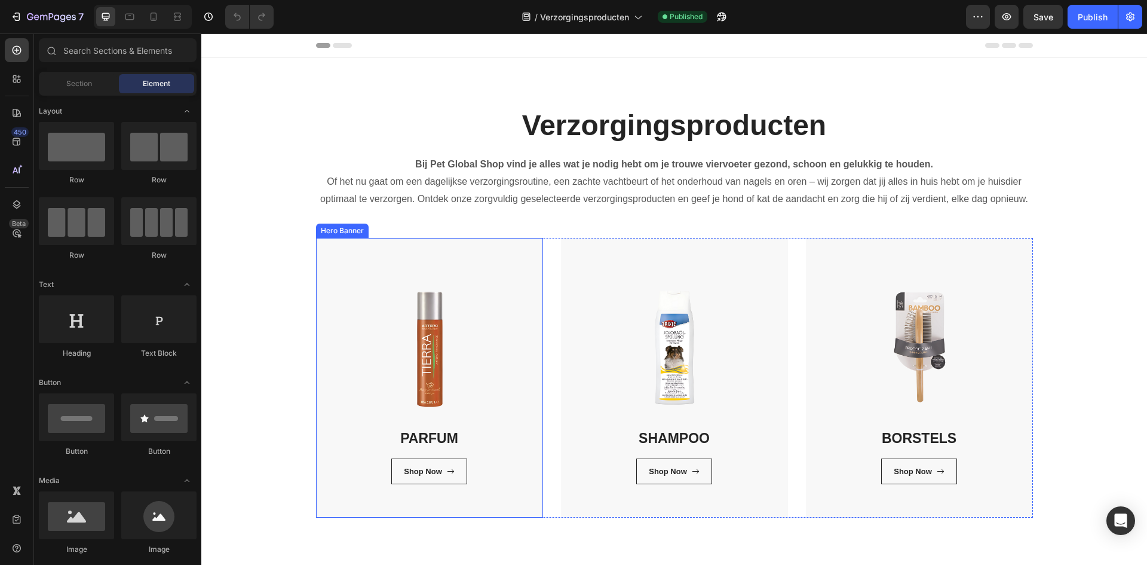
click at [332, 512] on div "PARFUM Heading Shop Now Button Row Row" at bounding box center [429, 378] width 227 height 280
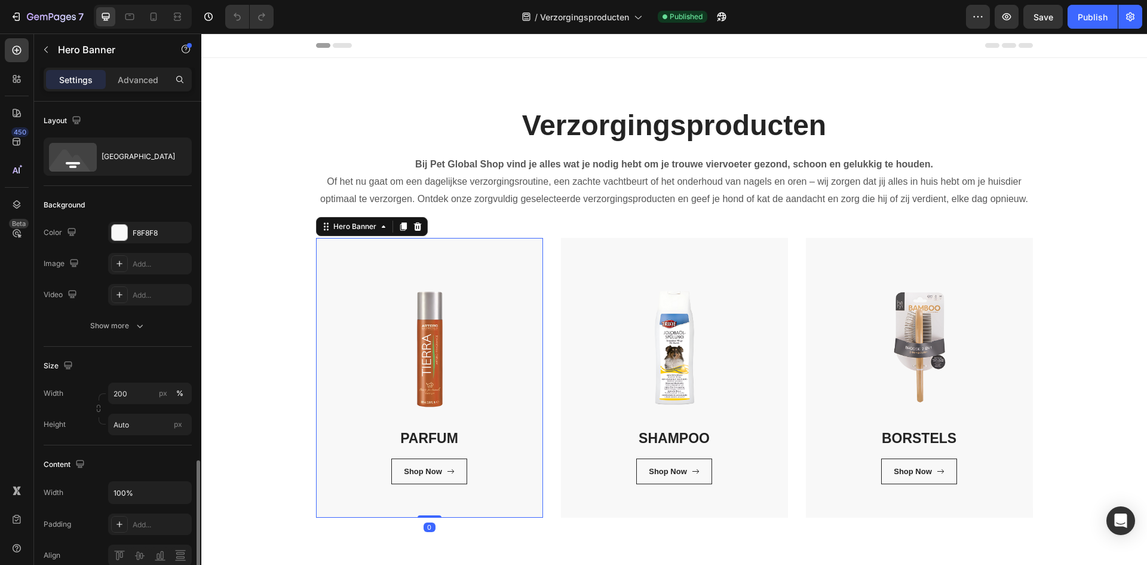
scroll to position [299, 0]
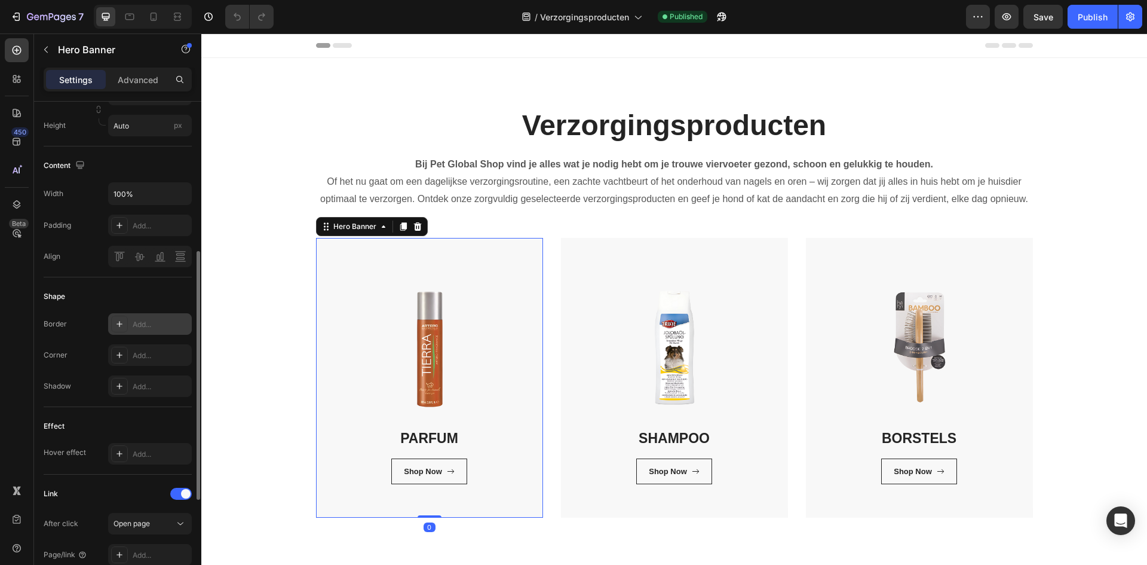
click at [146, 321] on div "Add..." at bounding box center [161, 324] width 56 height 11
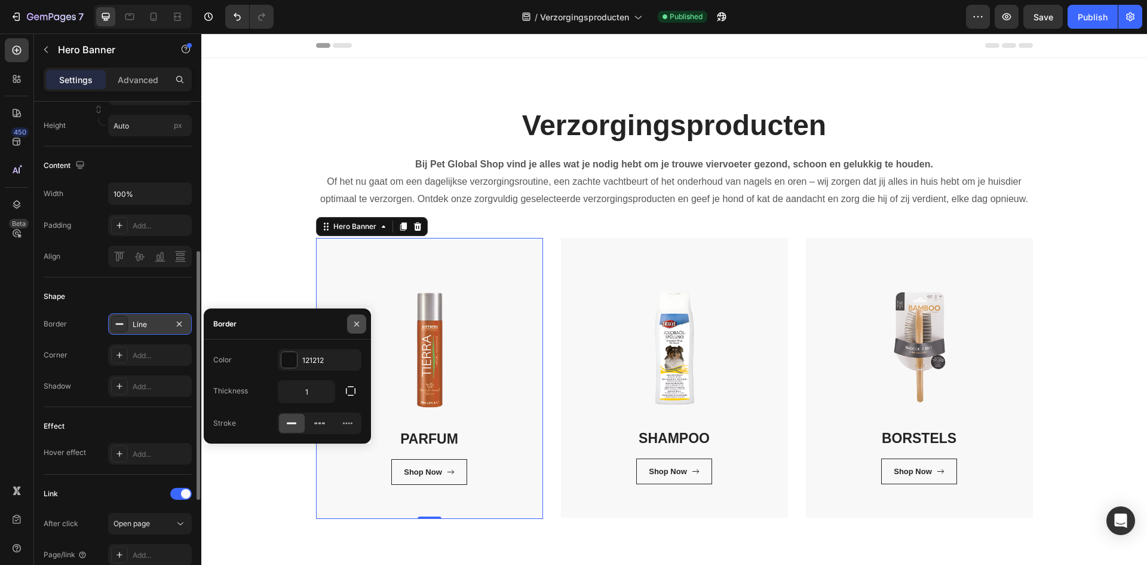
click at [355, 321] on icon "button" at bounding box center [357, 324] width 10 height 10
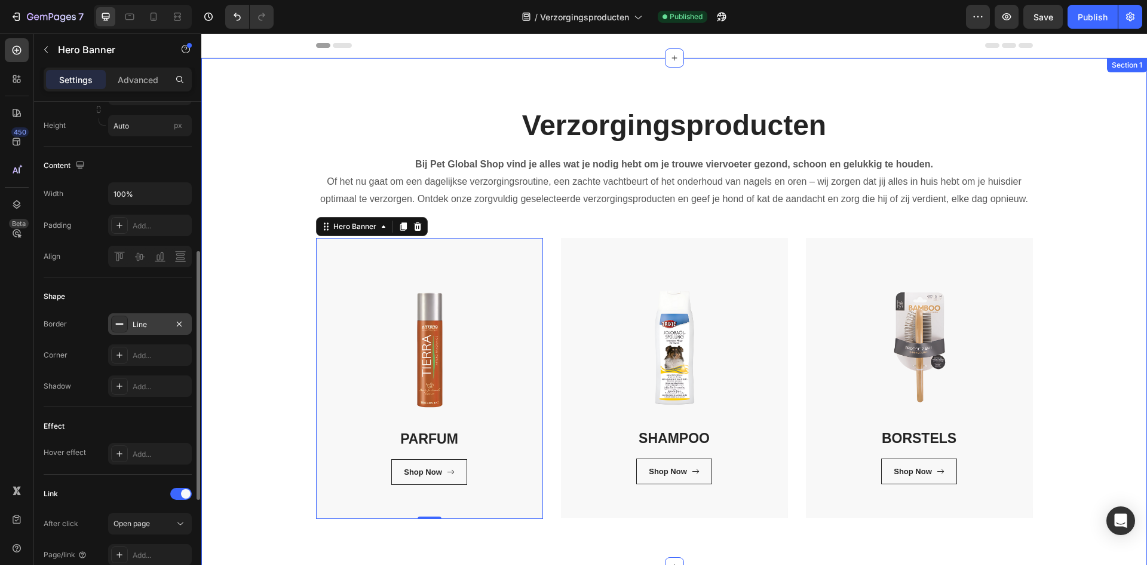
click at [257, 354] on div "Verzorgingsproducten Heading Bij Pet Global Shop vind je alles wat je nodig heb…" at bounding box center [674, 312] width 928 height 413
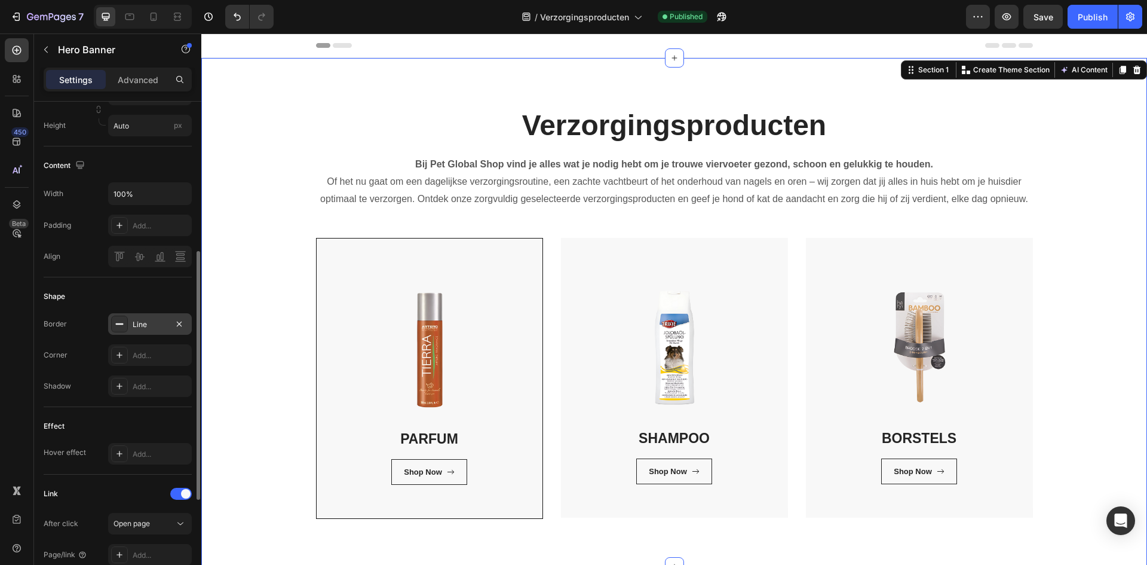
scroll to position [0, 0]
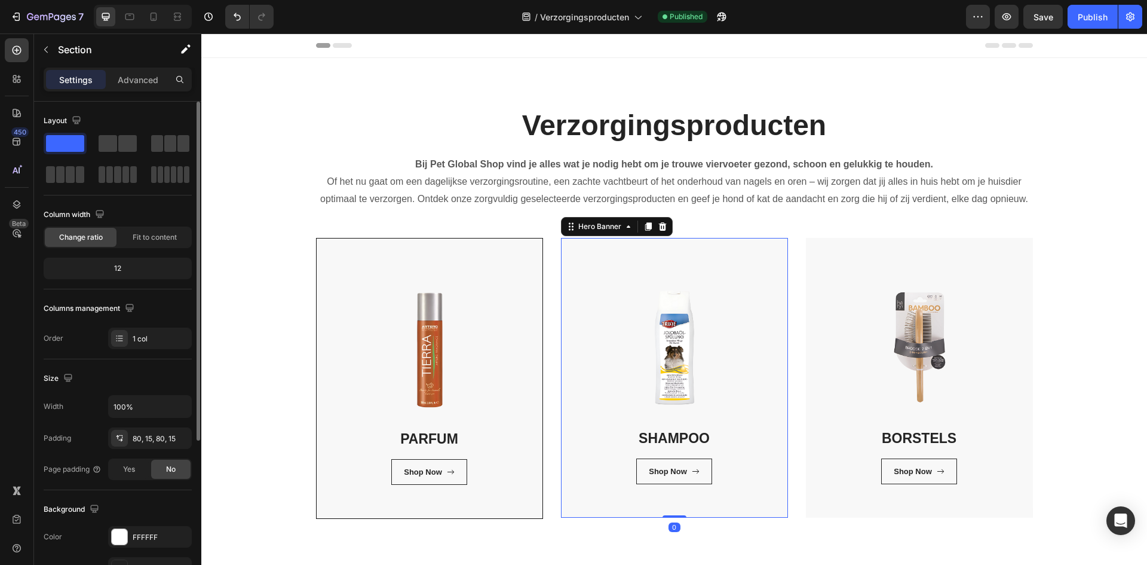
click at [570, 513] on div "SHAMPOO Heading Shop Now Button Row Row" at bounding box center [674, 378] width 227 height 280
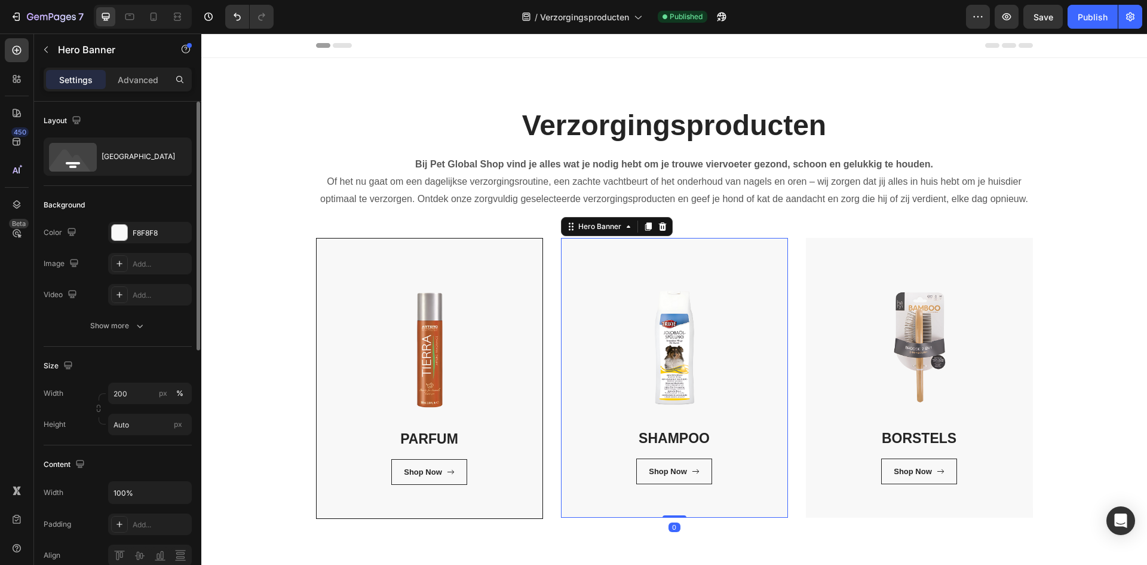
scroll to position [359, 0]
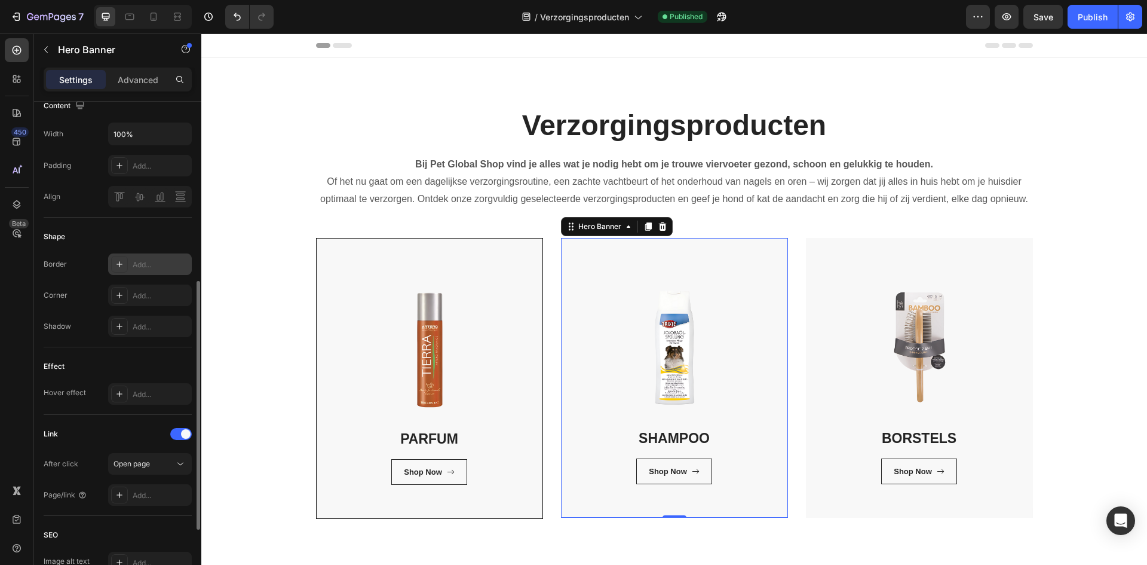
click at [131, 260] on div "Add..." at bounding box center [150, 264] width 84 height 22
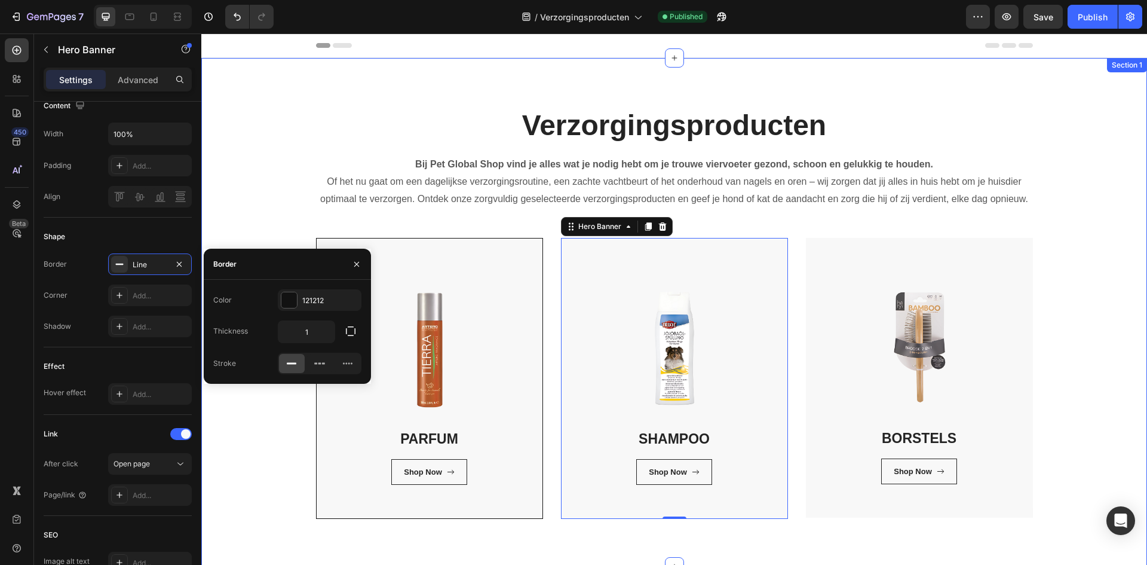
click at [235, 457] on div "Verzorgingsproducten Heading Bij Pet Global Shop vind je alles wat je nodig heb…" at bounding box center [674, 312] width 928 height 413
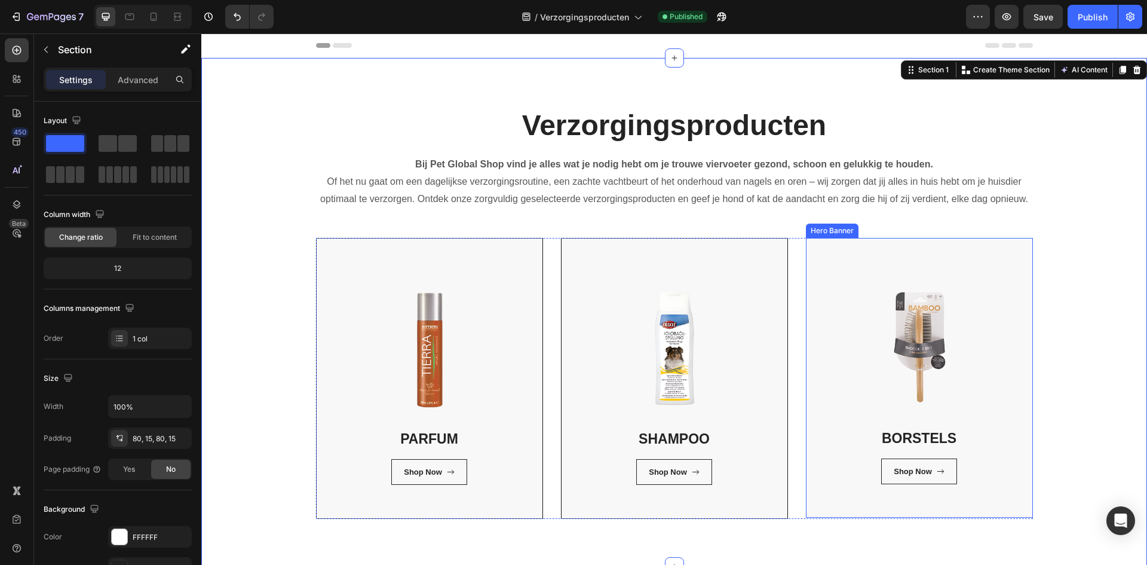
click at [992, 515] on div "BORSTELS Heading Shop Now Button Row Row" at bounding box center [919, 378] width 227 height 280
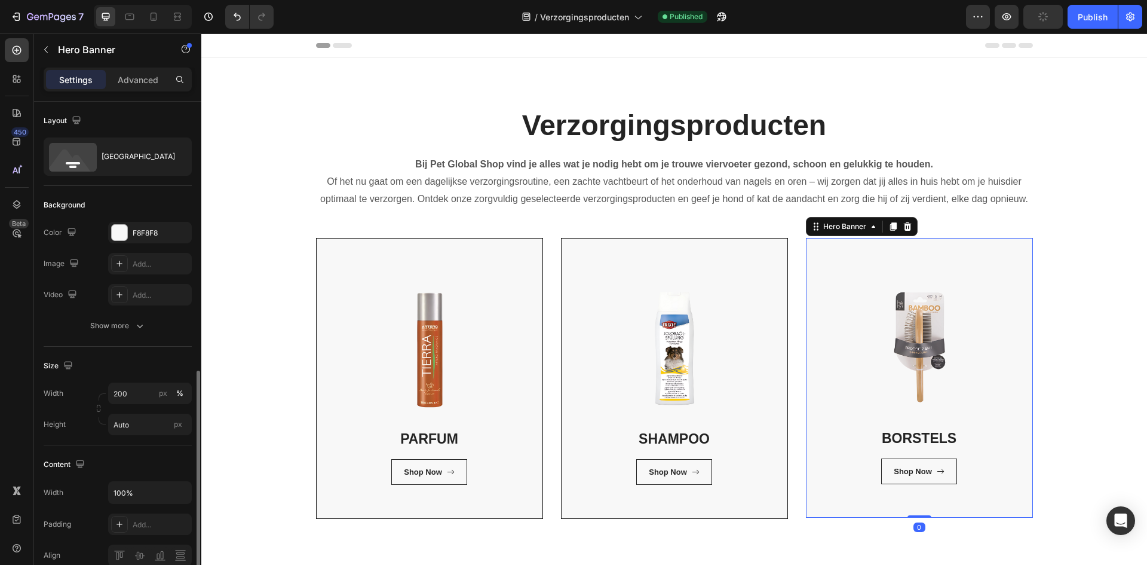
scroll to position [239, 0]
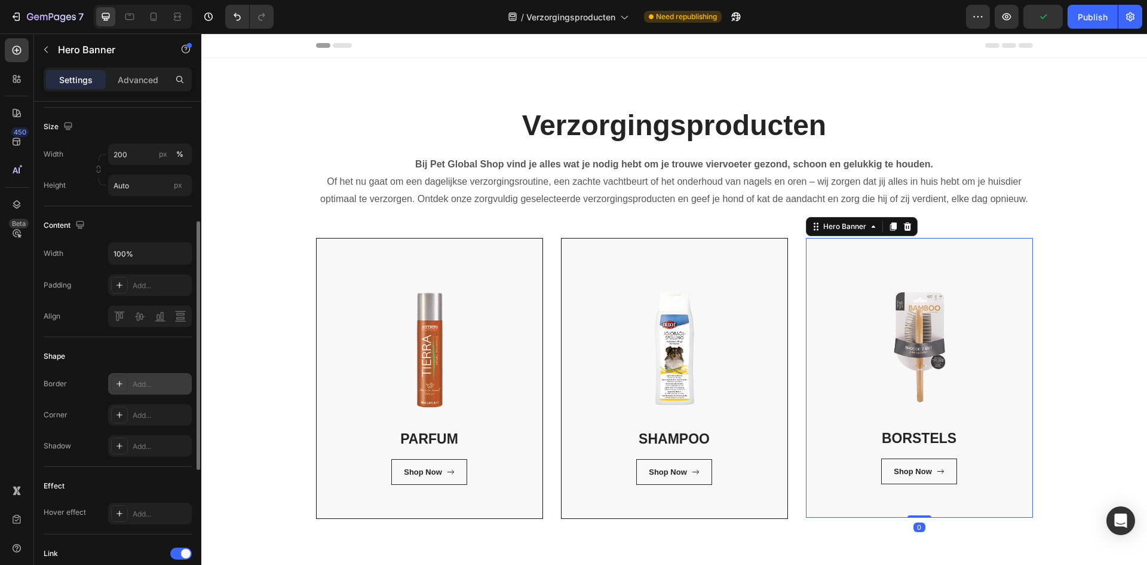
click at [145, 384] on div "Add..." at bounding box center [161, 384] width 56 height 11
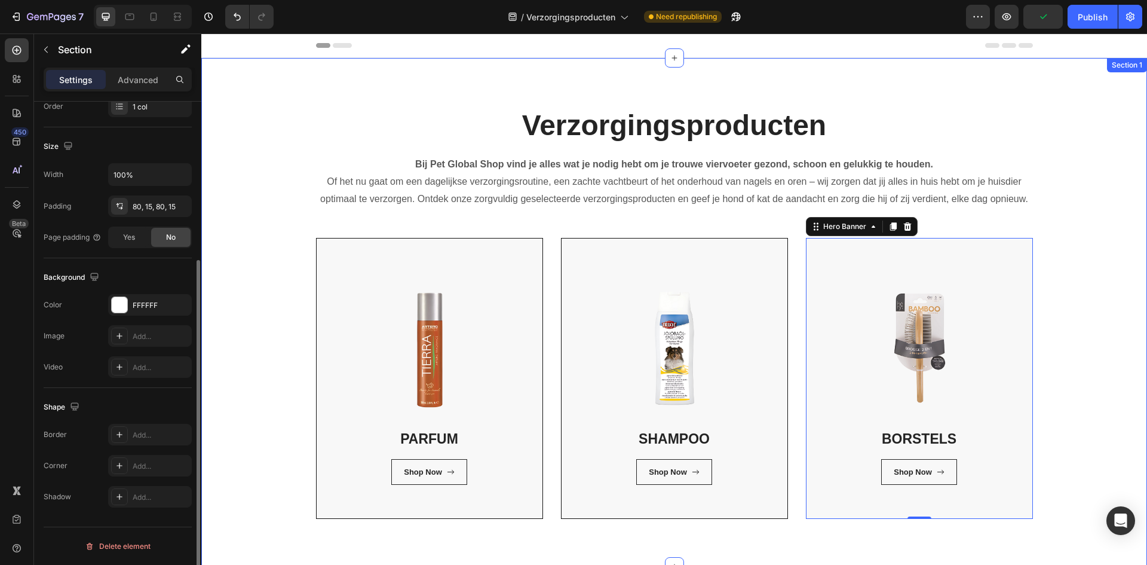
click at [1103, 411] on div "Verzorgingsproducten Heading Bij Pet Global Shop vind je alles wat je nodig heb…" at bounding box center [674, 312] width 928 height 413
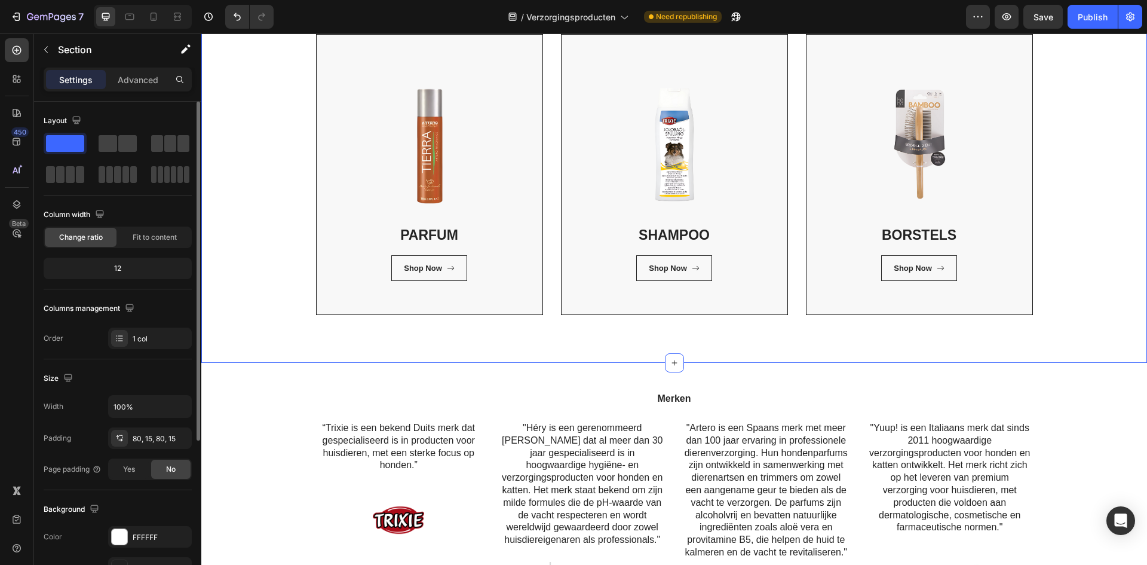
scroll to position [120, 0]
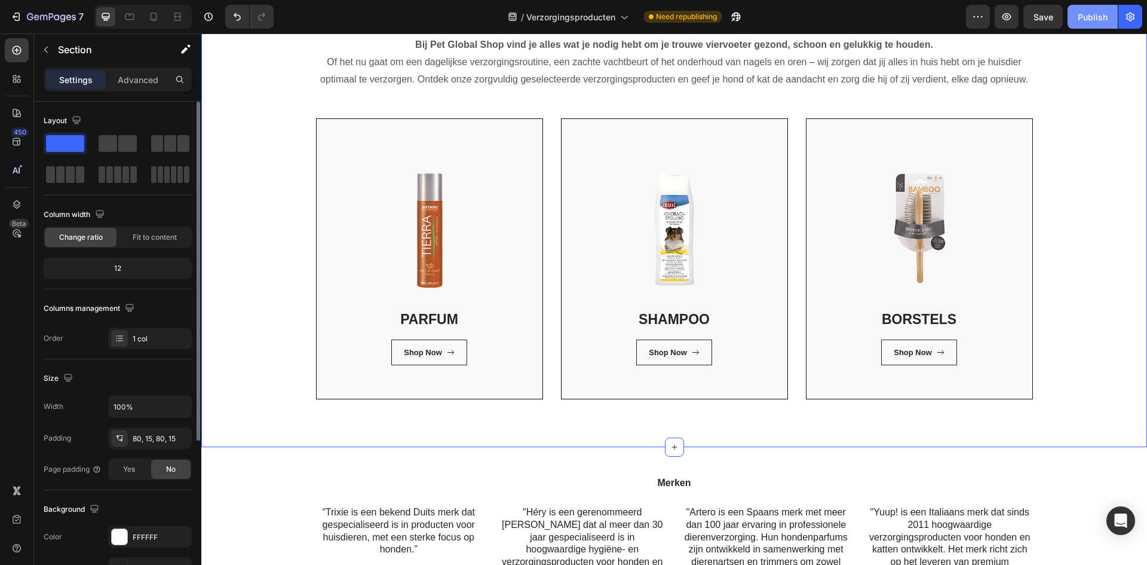
click at [1094, 12] on div "Publish" at bounding box center [1093, 17] width 30 height 13
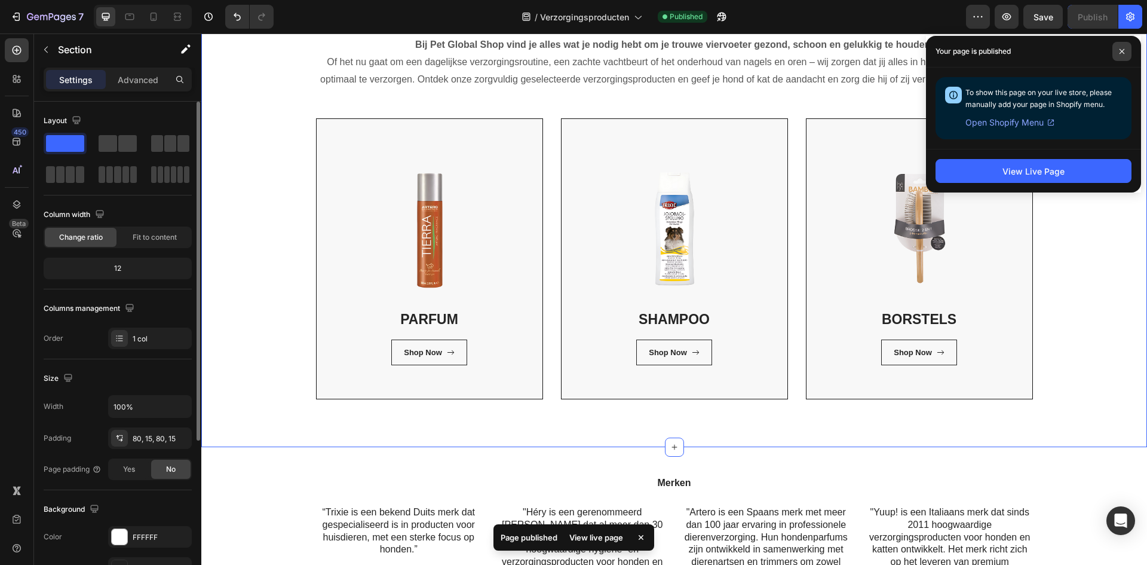
click at [1128, 51] on span at bounding box center [1122, 51] width 19 height 19
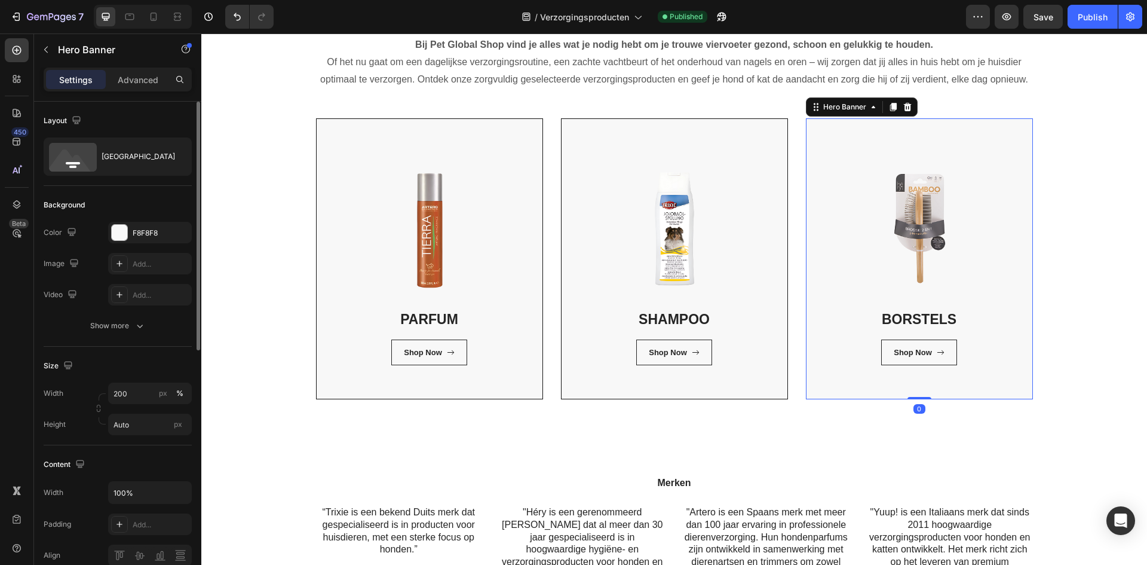
click at [1001, 395] on div "BORSTELS Heading Shop Now Button Row Row" at bounding box center [920, 259] width 226 height 280
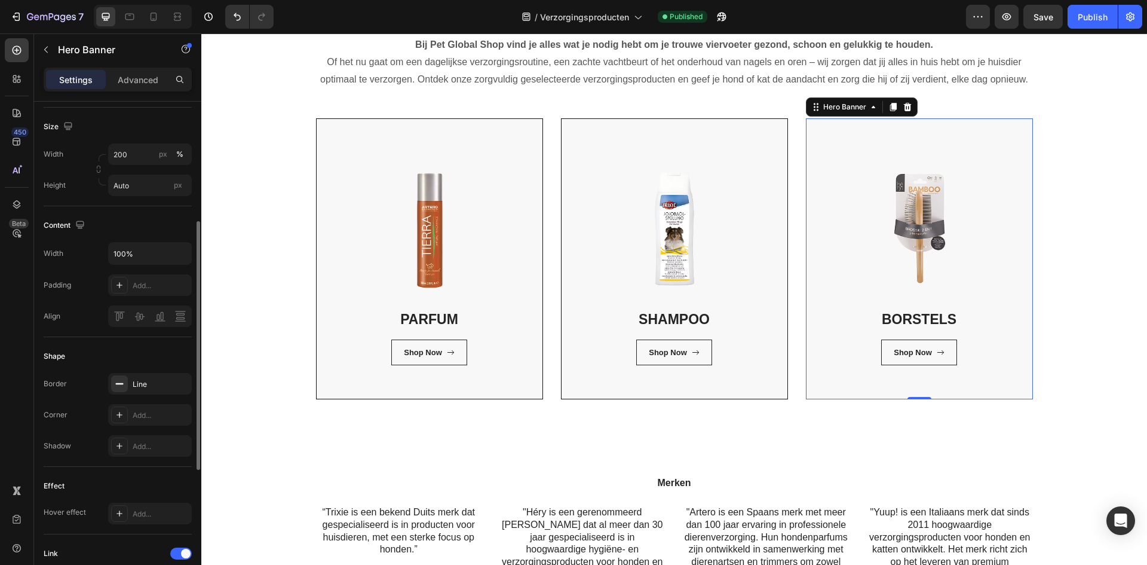
scroll to position [359, 0]
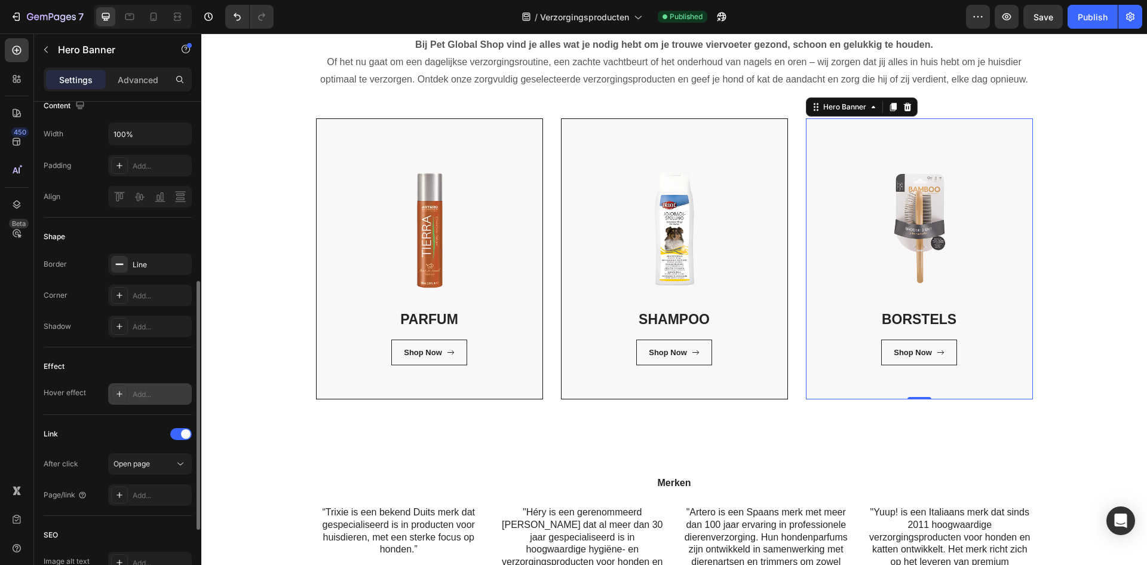
click at [115, 396] on icon at bounding box center [120, 394] width 10 height 10
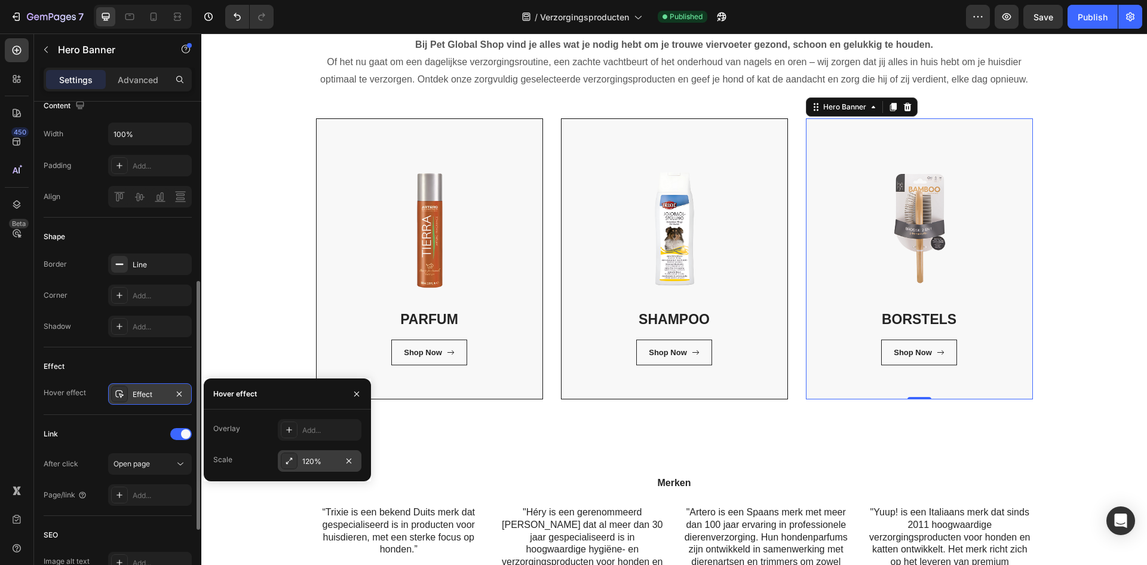
click at [287, 461] on icon at bounding box center [289, 461] width 10 height 10
click at [310, 470] on input "0.5s" at bounding box center [319, 463] width 82 height 22
type input "1s"
type input "125%"
type input "125"
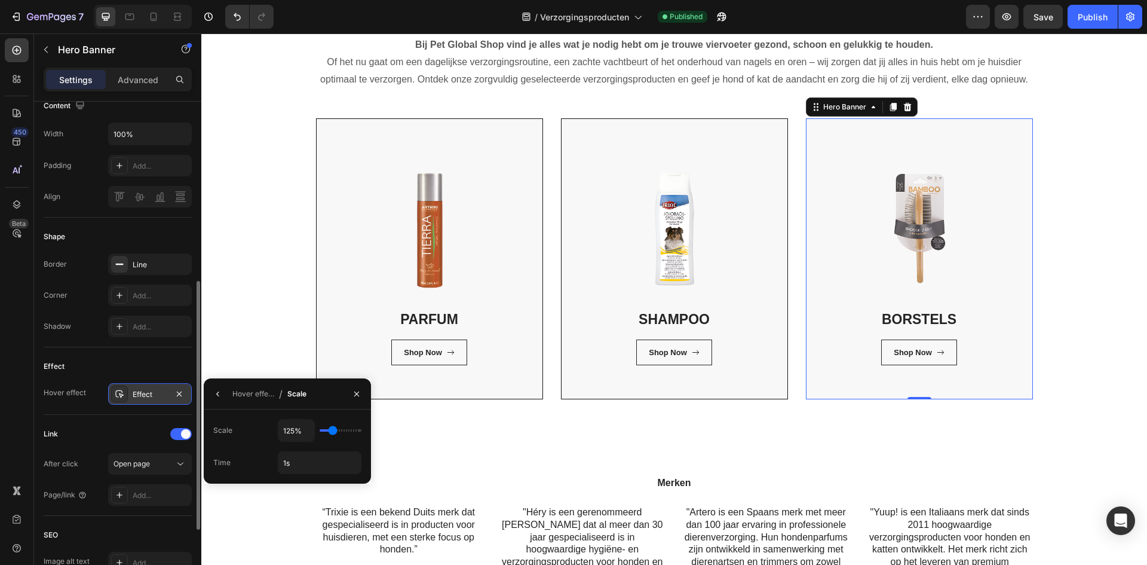
type input "130%"
type input "130"
click at [335, 431] on input "range" at bounding box center [341, 430] width 42 height 2
click at [220, 399] on button "button" at bounding box center [218, 393] width 19 height 19
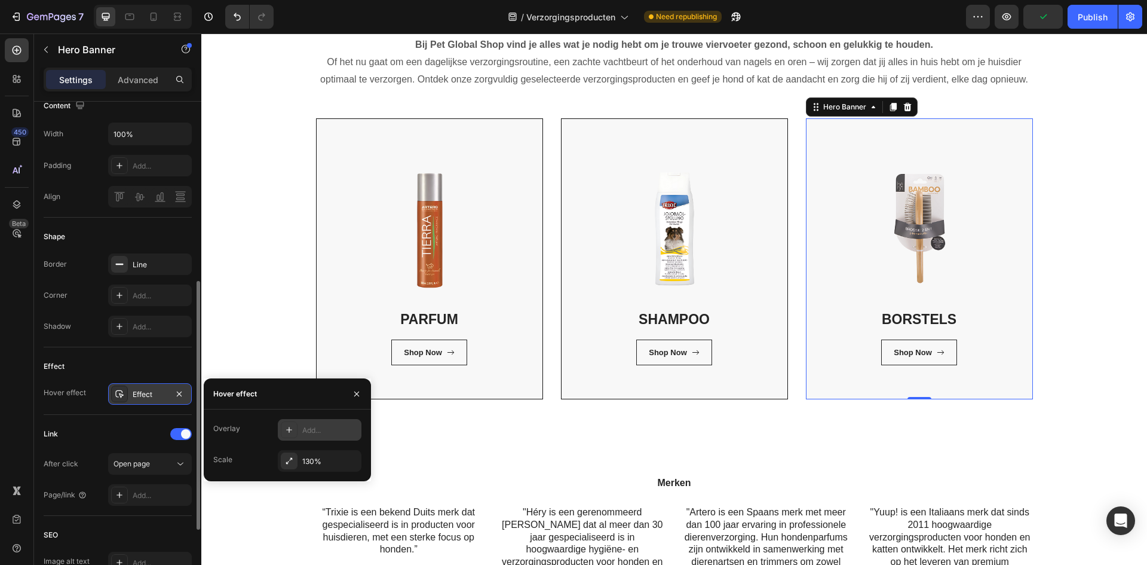
click at [302, 428] on div "Add..." at bounding box center [320, 430] width 84 height 22
type input "4%"
type input "4"
type input "19%"
type input "19"
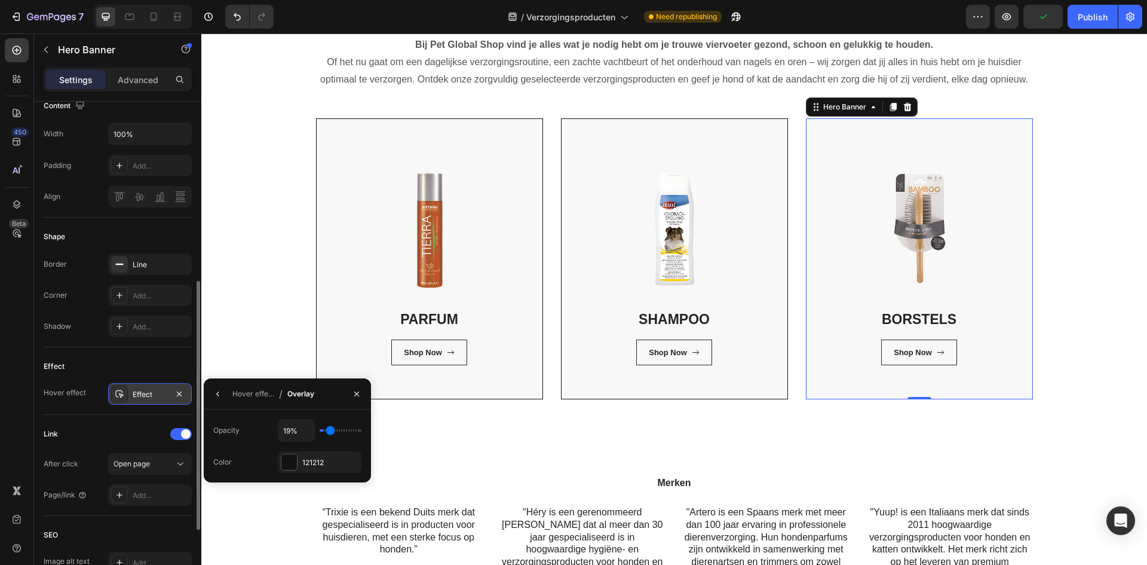
type input "26%"
type input "26"
type input "50%"
type input "50"
type input "76%"
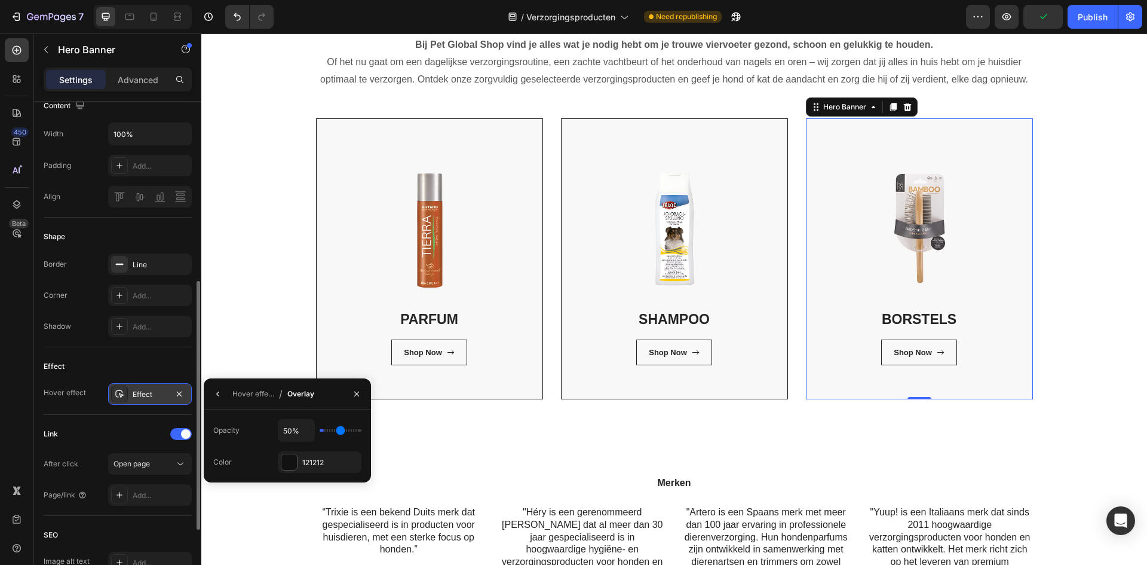
type input "76"
type input "100%"
drag, startPoint x: 324, startPoint y: 431, endPoint x: 387, endPoint y: 432, distance: 62.2
type input "100"
click at [362, 431] on input "range" at bounding box center [341, 430] width 42 height 2
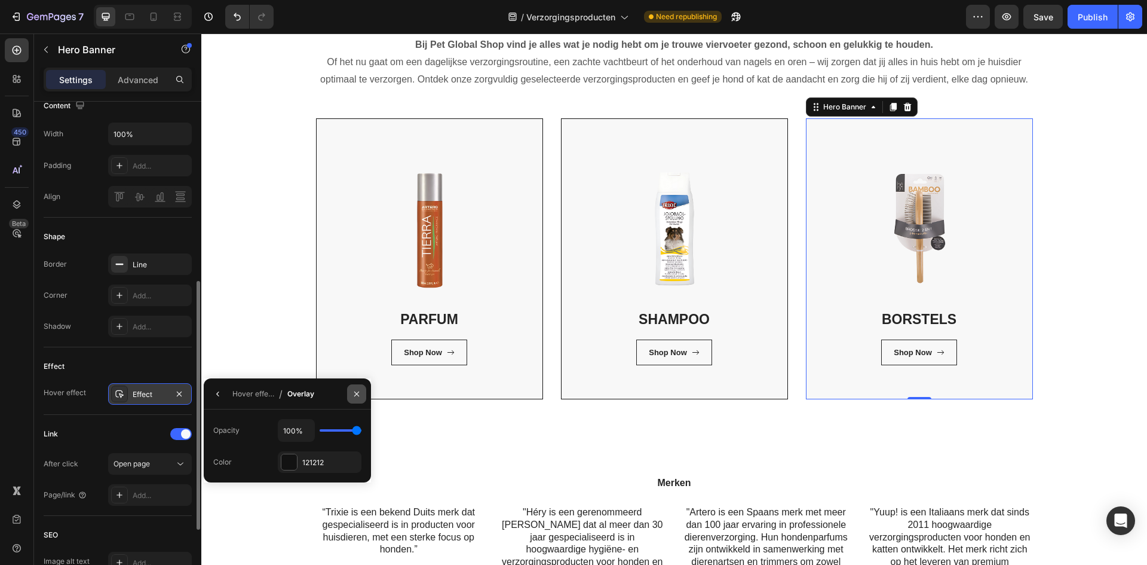
click at [357, 387] on button "button" at bounding box center [356, 393] width 19 height 19
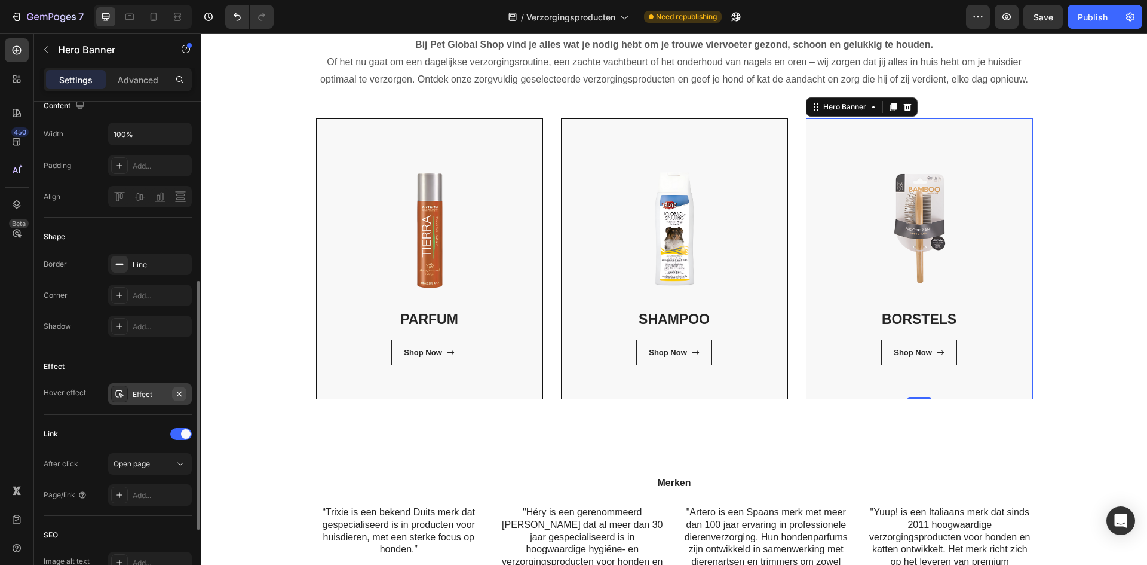
click at [179, 391] on icon "button" at bounding box center [179, 394] width 10 height 10
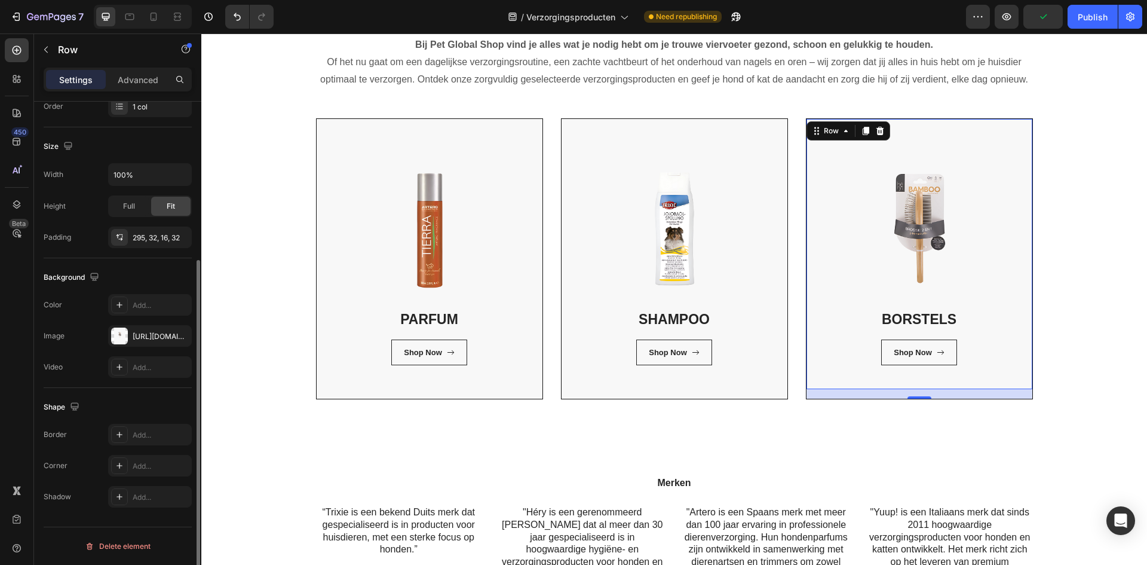
click at [843, 249] on div "BORSTELS Heading Shop Now Button Row Row 16" at bounding box center [920, 254] width 226 height 270
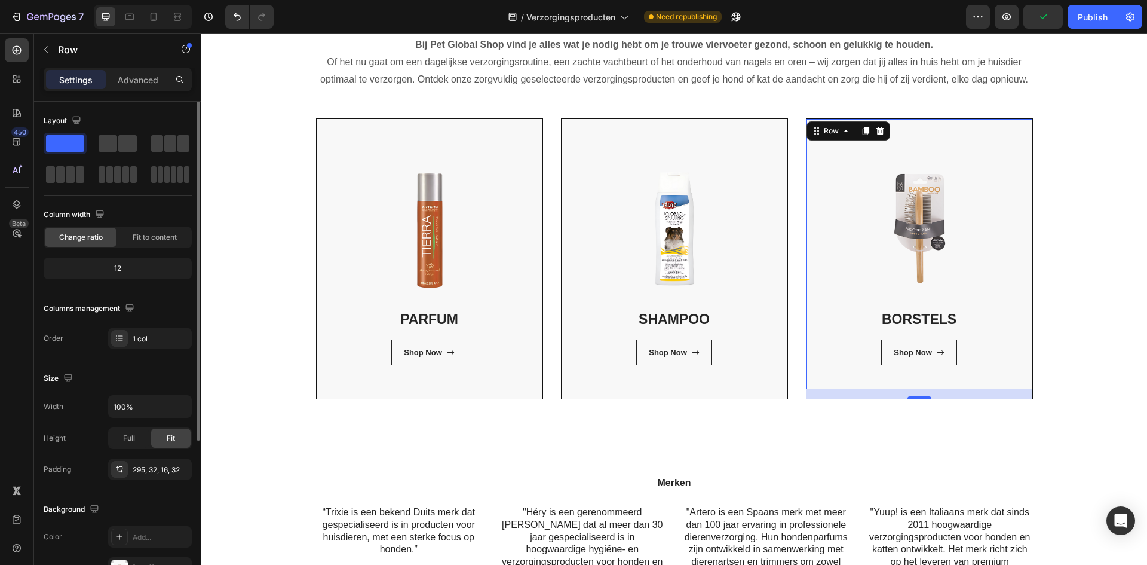
click at [843, 249] on div "BORSTELS Heading Shop Now Button Row Row 16" at bounding box center [920, 254] width 226 height 270
click at [149, 79] on p "Advanced" at bounding box center [138, 80] width 41 height 13
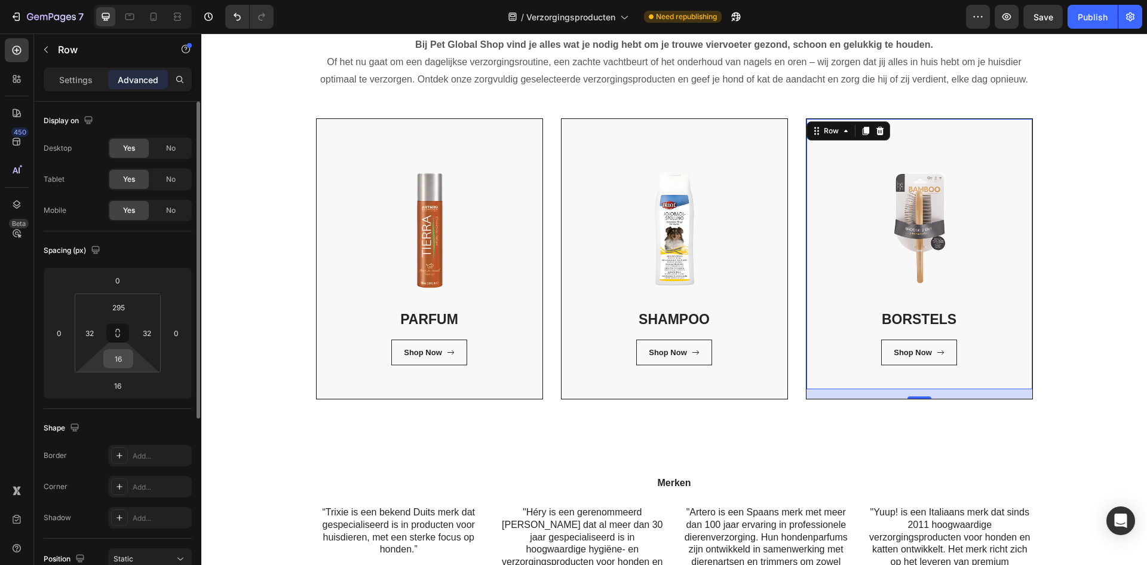
scroll to position [120, 0]
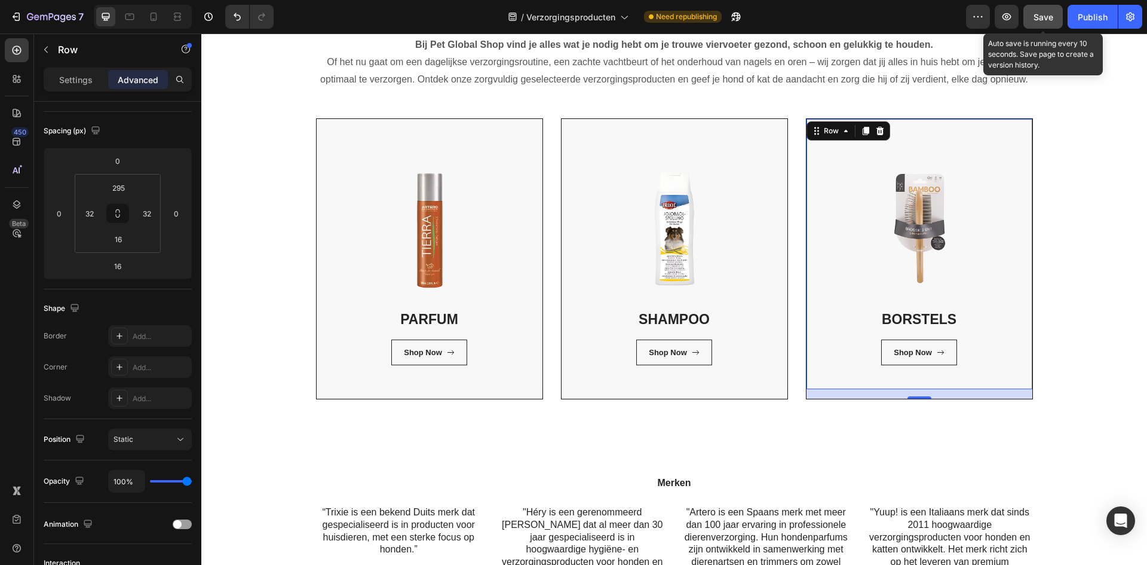
click at [1043, 22] on span "Save" at bounding box center [1044, 17] width 20 height 10
